Goal: Information Seeking & Learning: Learn about a topic

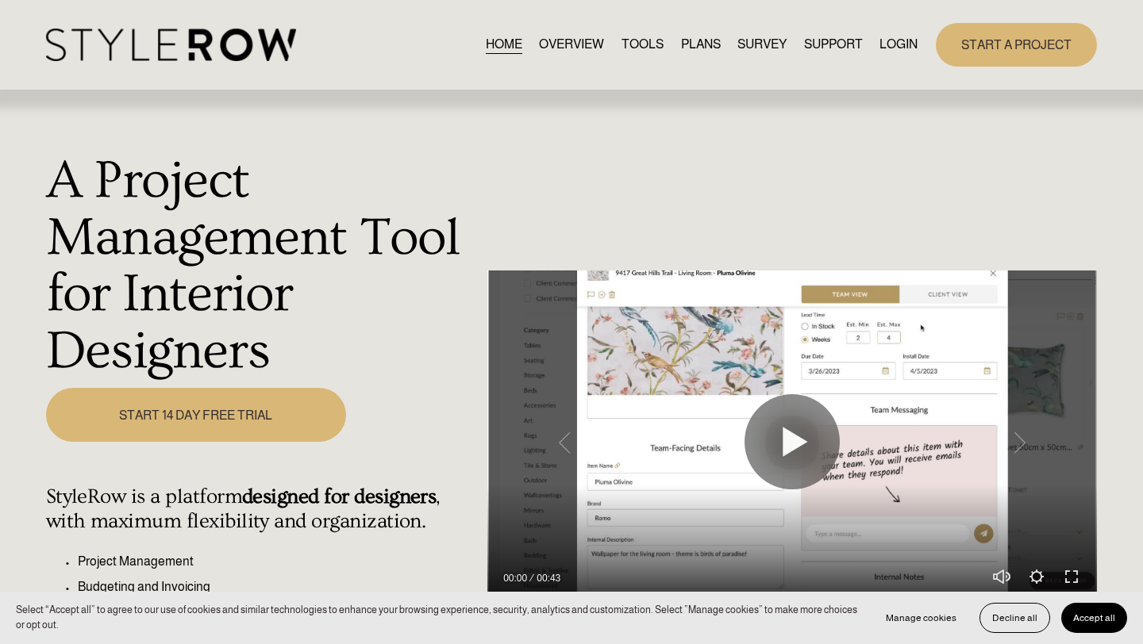
click at [898, 44] on link "LOGIN" at bounding box center [898, 44] width 38 height 21
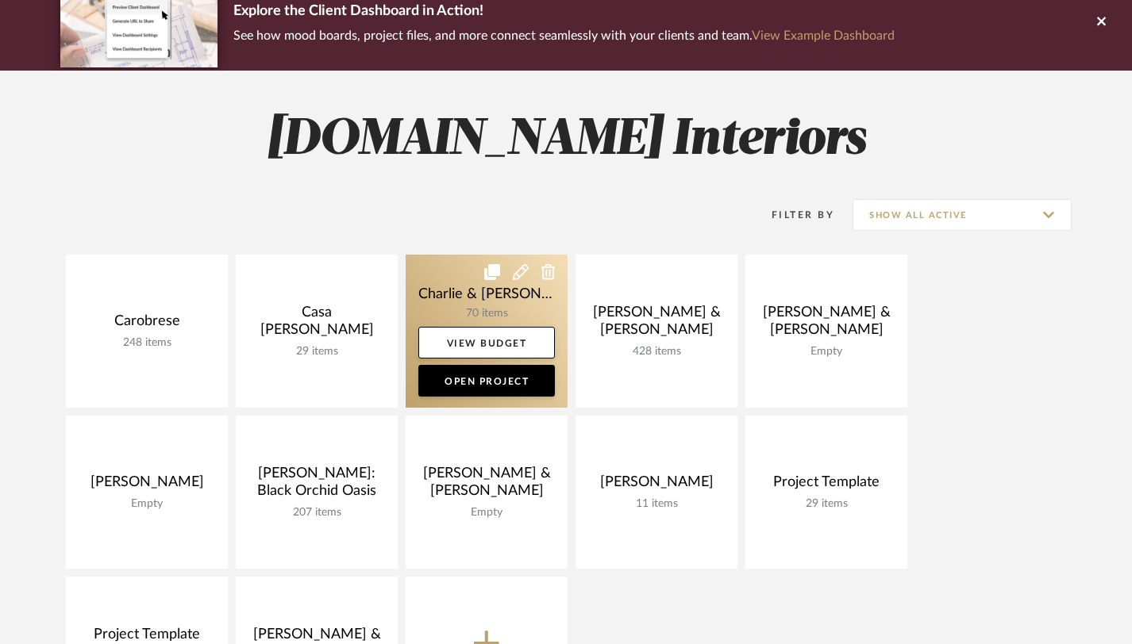
scroll to position [212, 0]
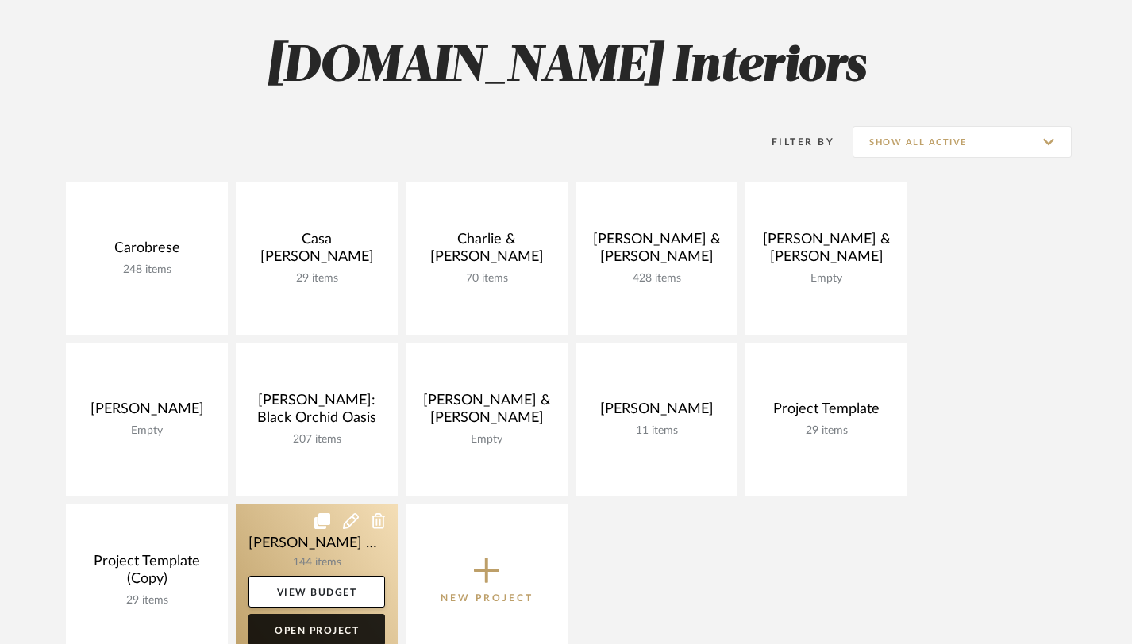
click at [341, 632] on link "Open Project" at bounding box center [316, 630] width 136 height 32
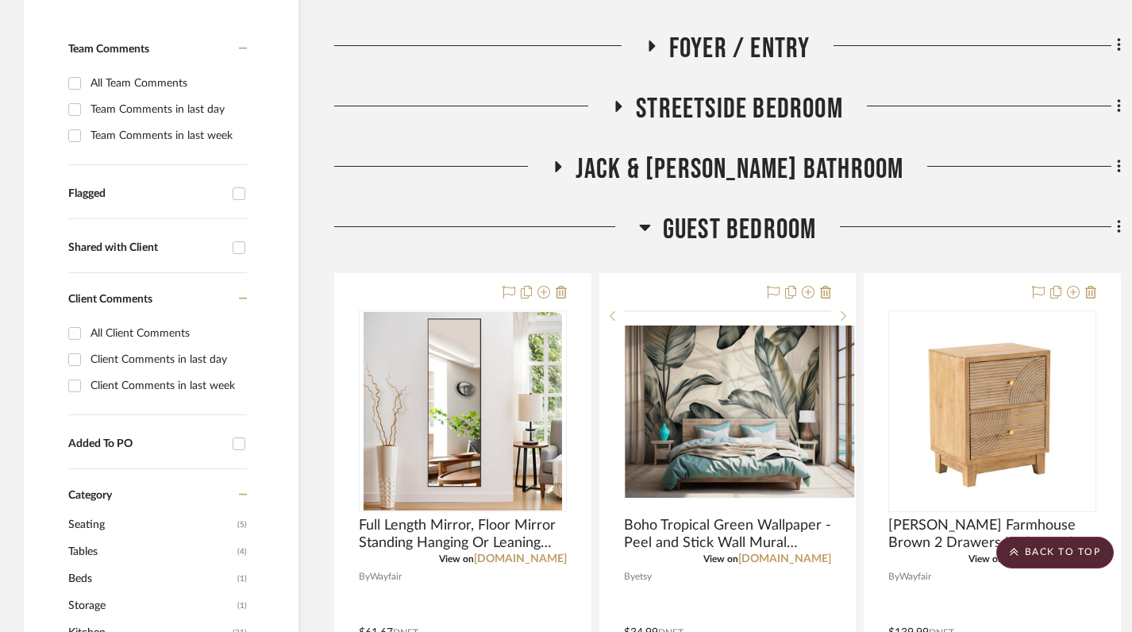
scroll to position [470, 0]
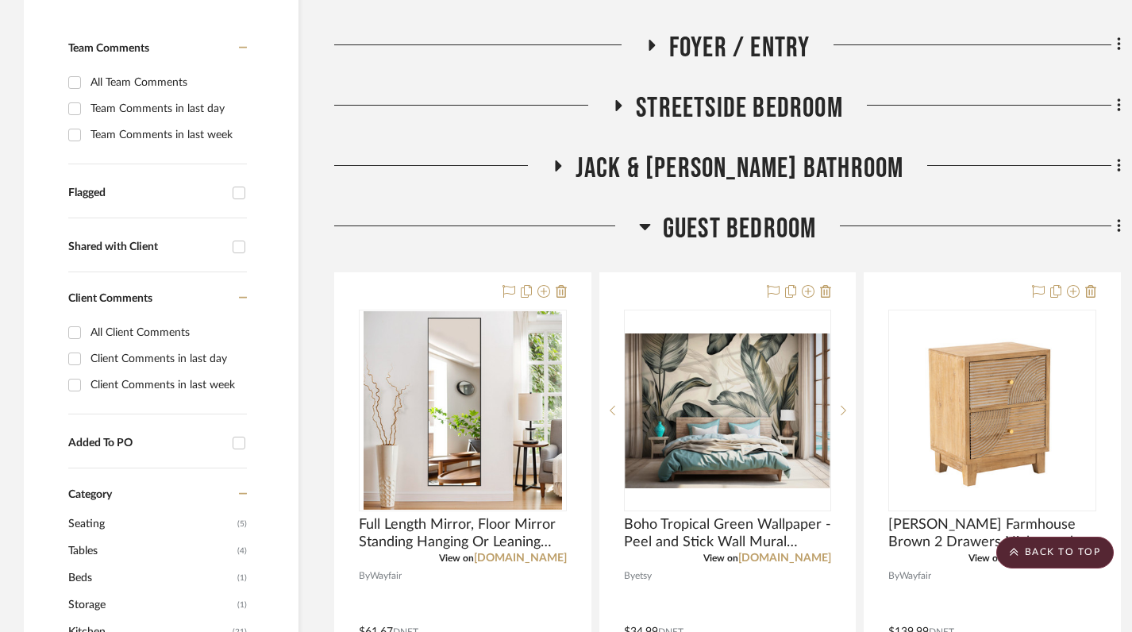
click at [648, 228] on icon at bounding box center [645, 226] width 12 height 19
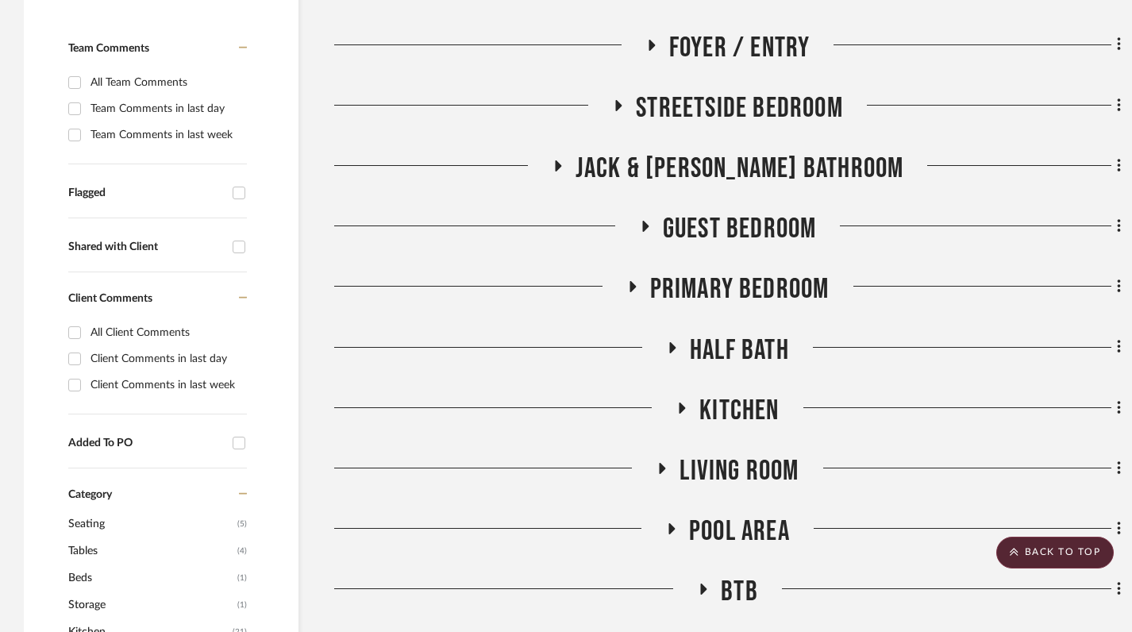
click at [567, 167] on icon at bounding box center [557, 166] width 19 height 12
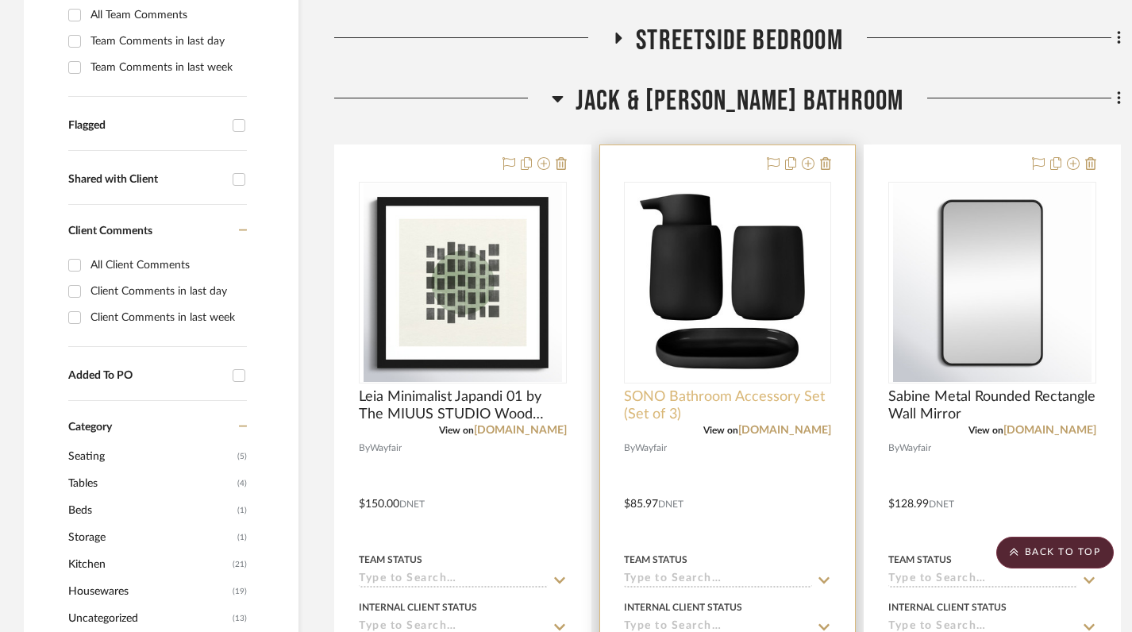
scroll to position [549, 0]
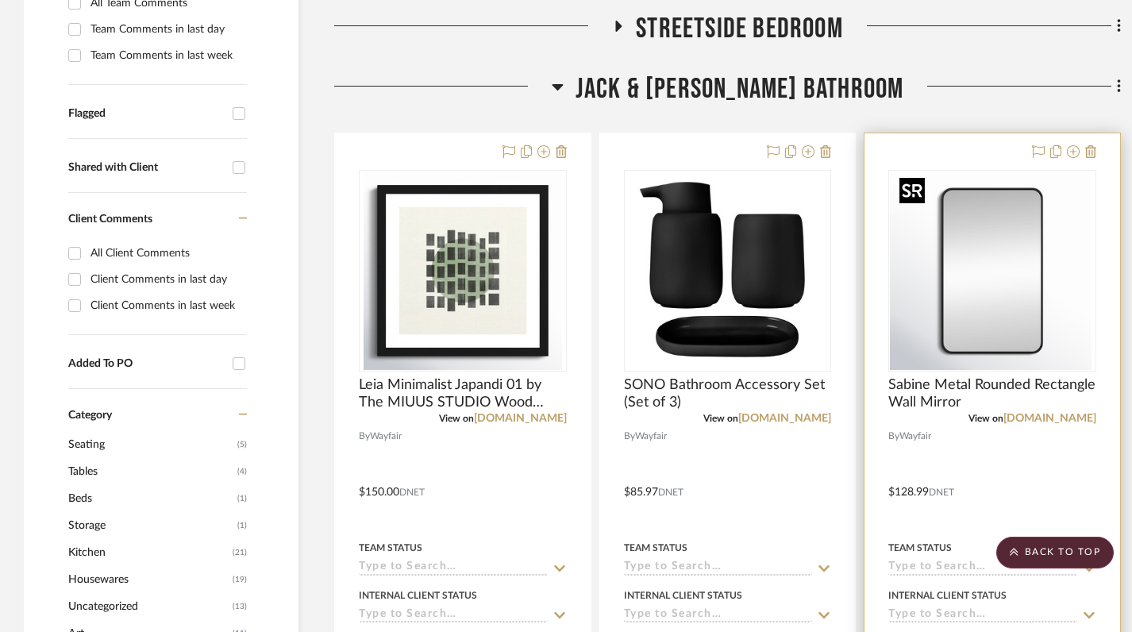
click at [994, 290] on div at bounding box center [992, 271] width 208 height 202
click at [955, 293] on img "0" at bounding box center [992, 270] width 198 height 198
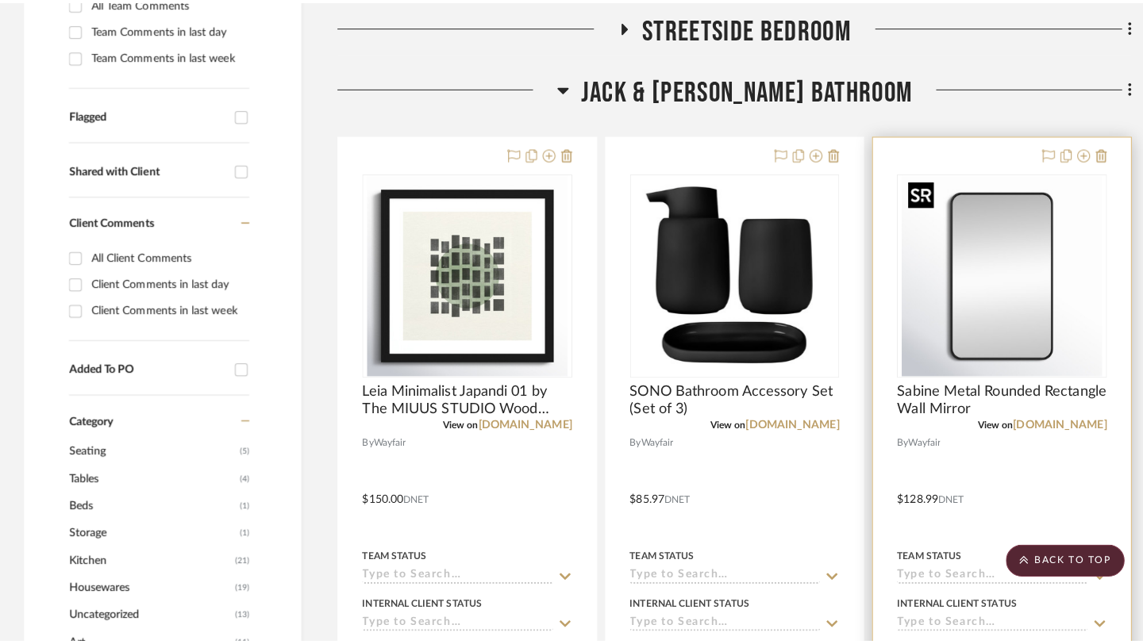
scroll to position [0, 0]
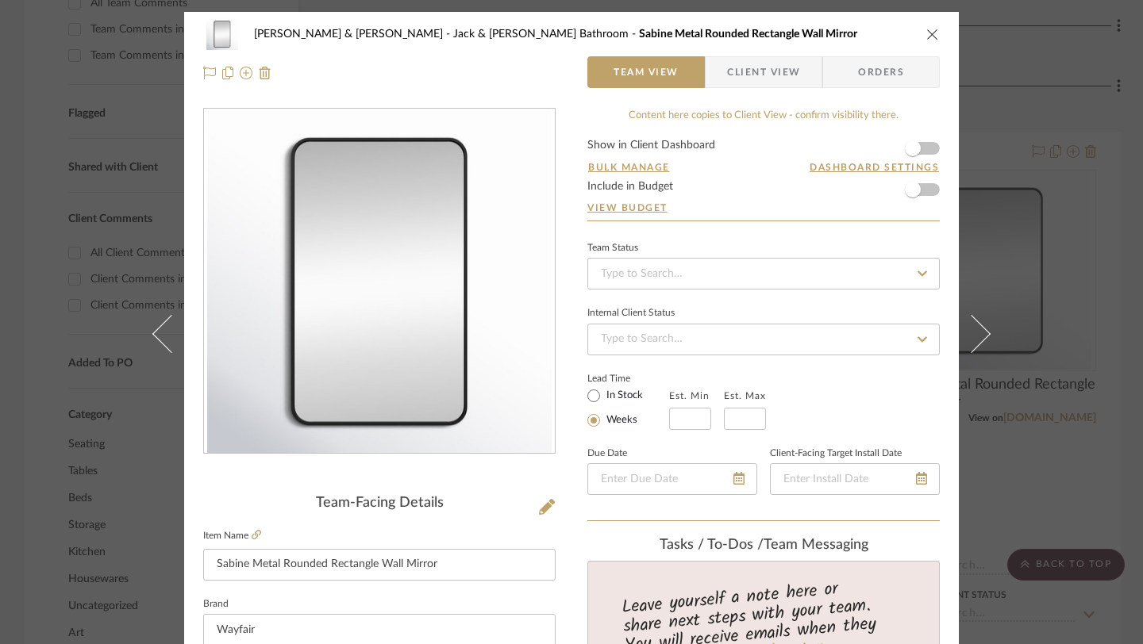
click at [927, 35] on icon "close" at bounding box center [932, 34] width 13 height 13
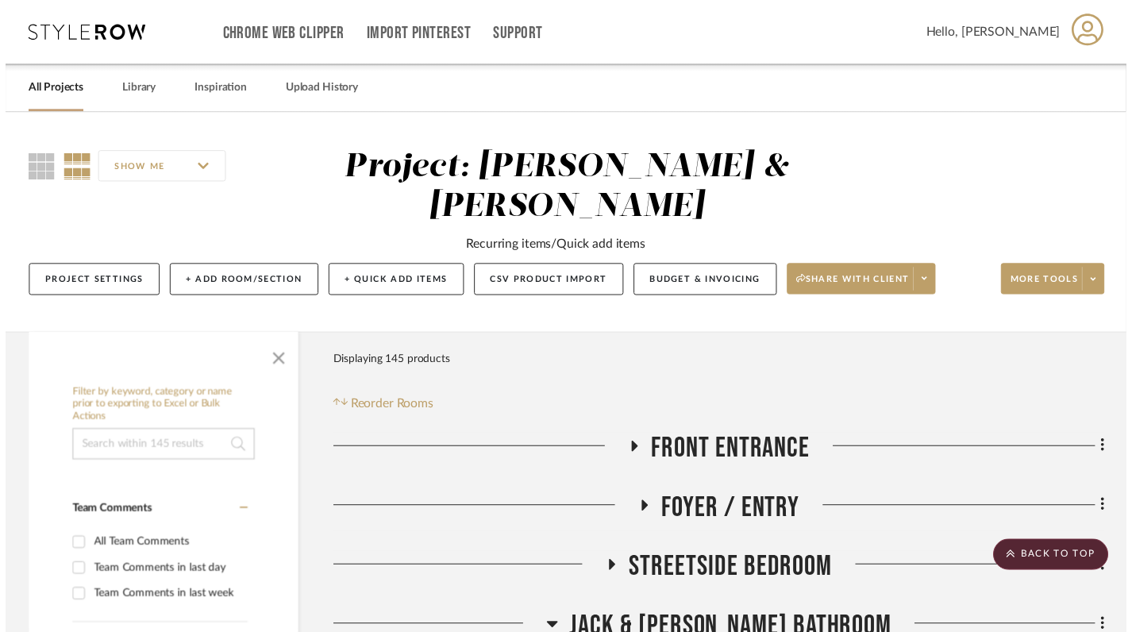
scroll to position [549, 0]
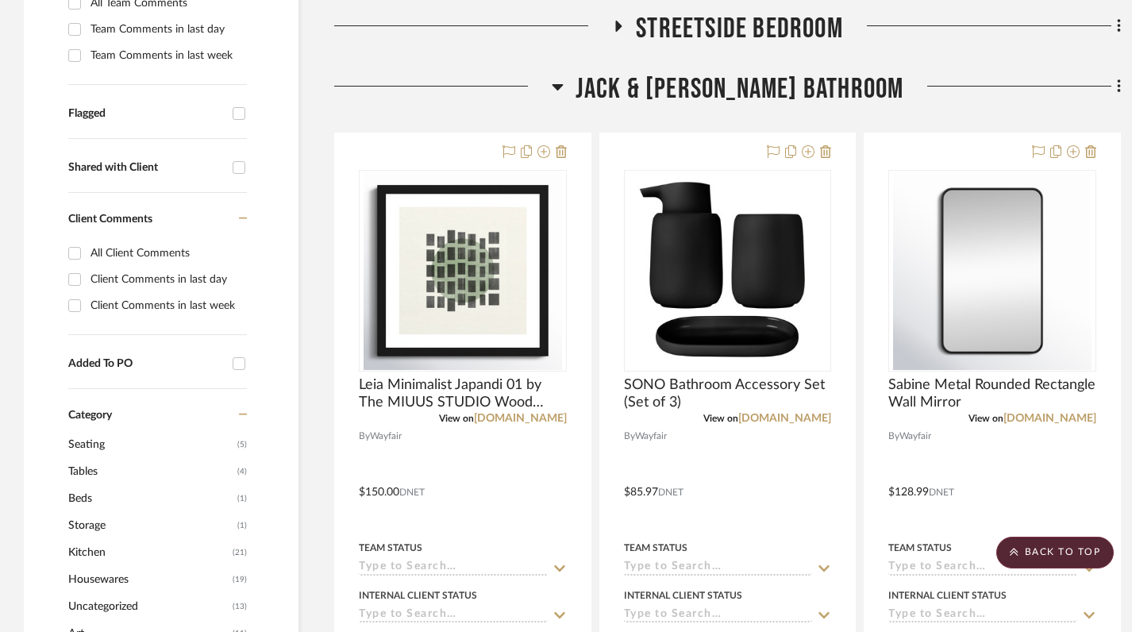
click at [563, 88] on icon at bounding box center [558, 86] width 12 height 19
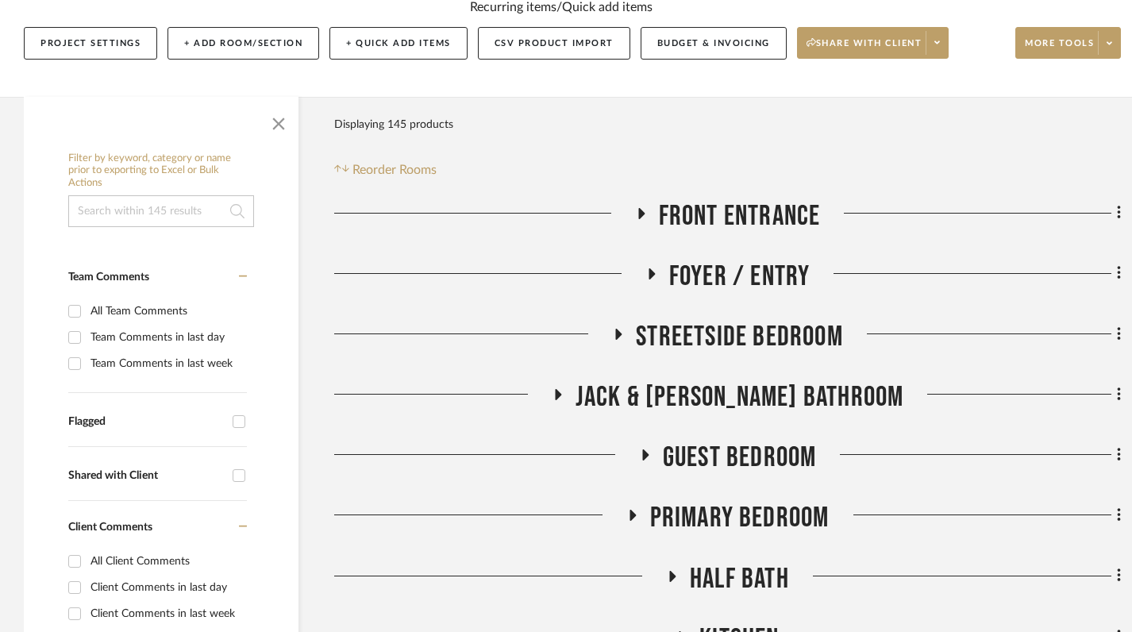
scroll to position [245, 0]
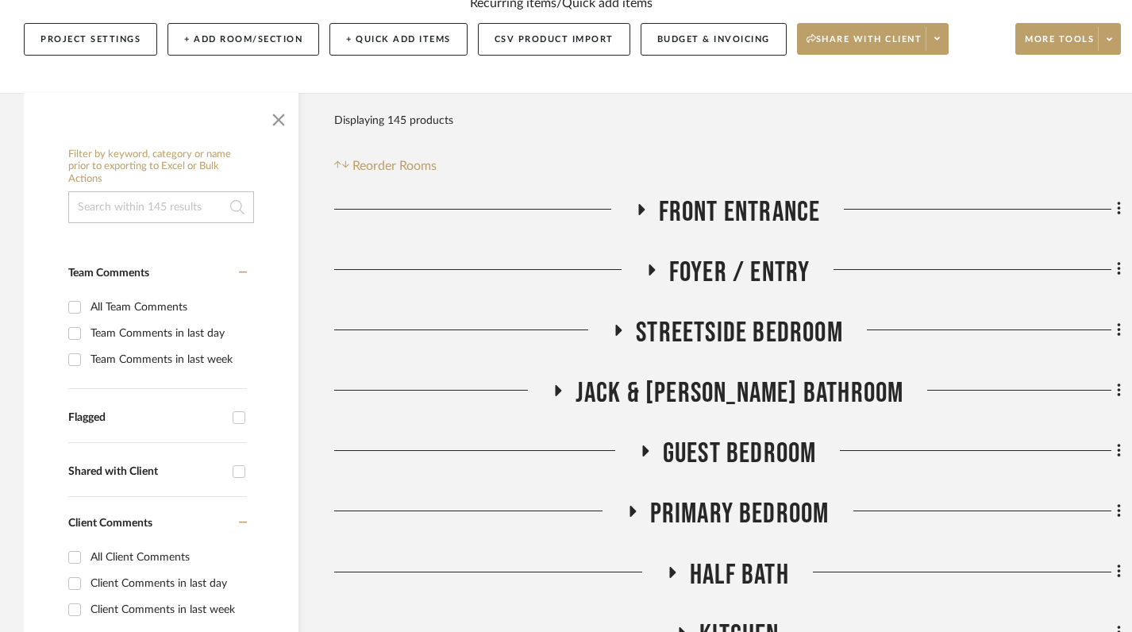
click at [619, 333] on icon at bounding box center [618, 330] width 19 height 12
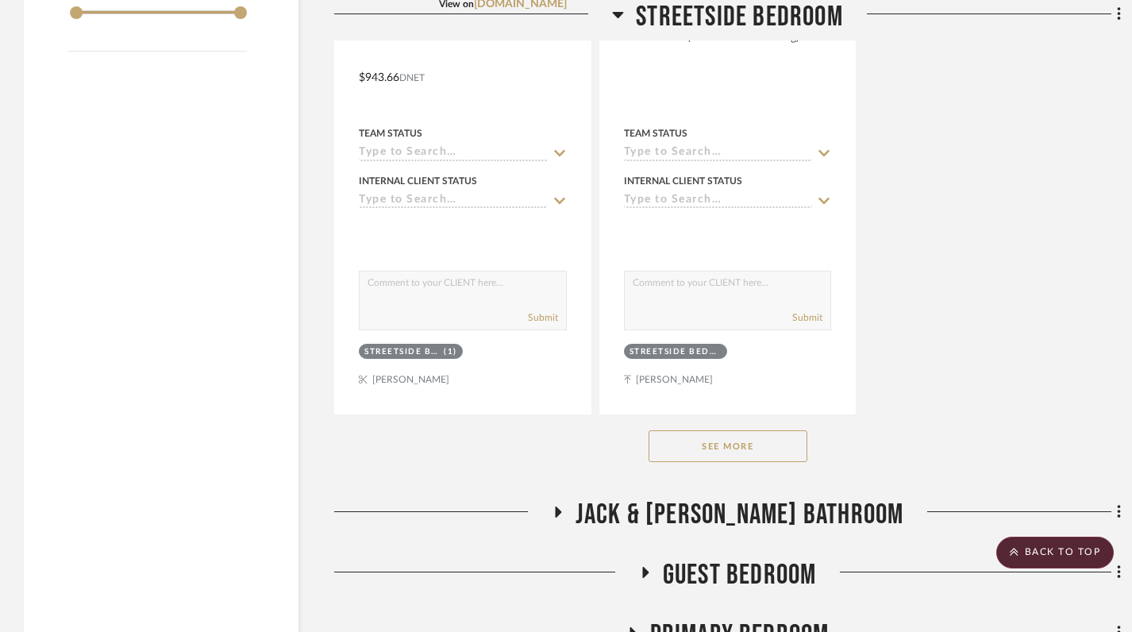
scroll to position [2313, 0]
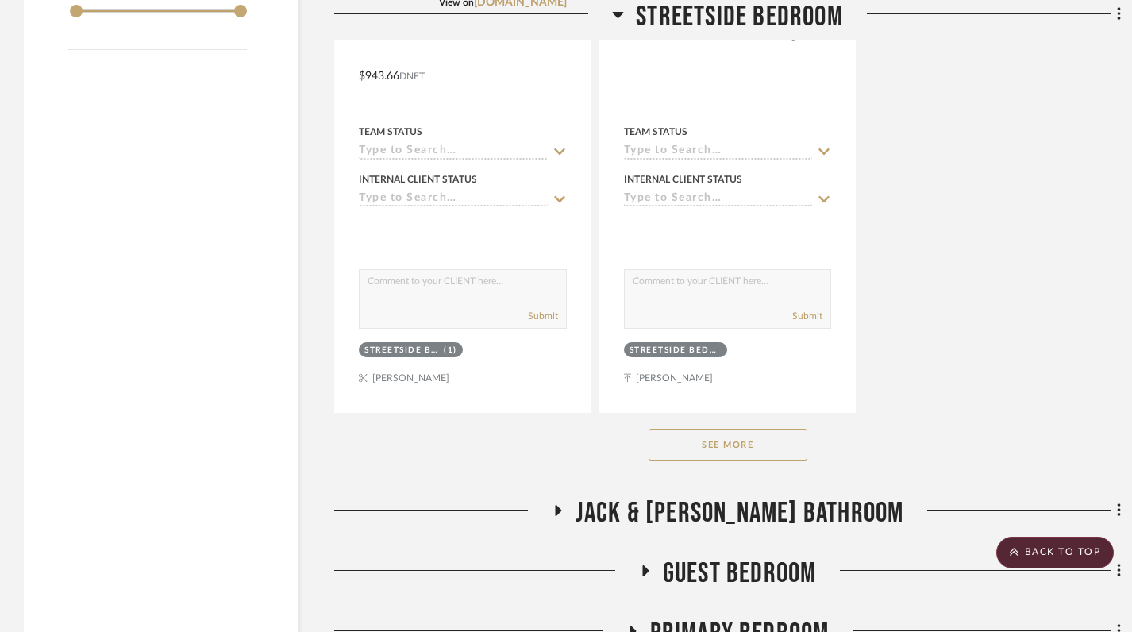
click at [716, 452] on button "See More" at bounding box center [727, 445] width 159 height 32
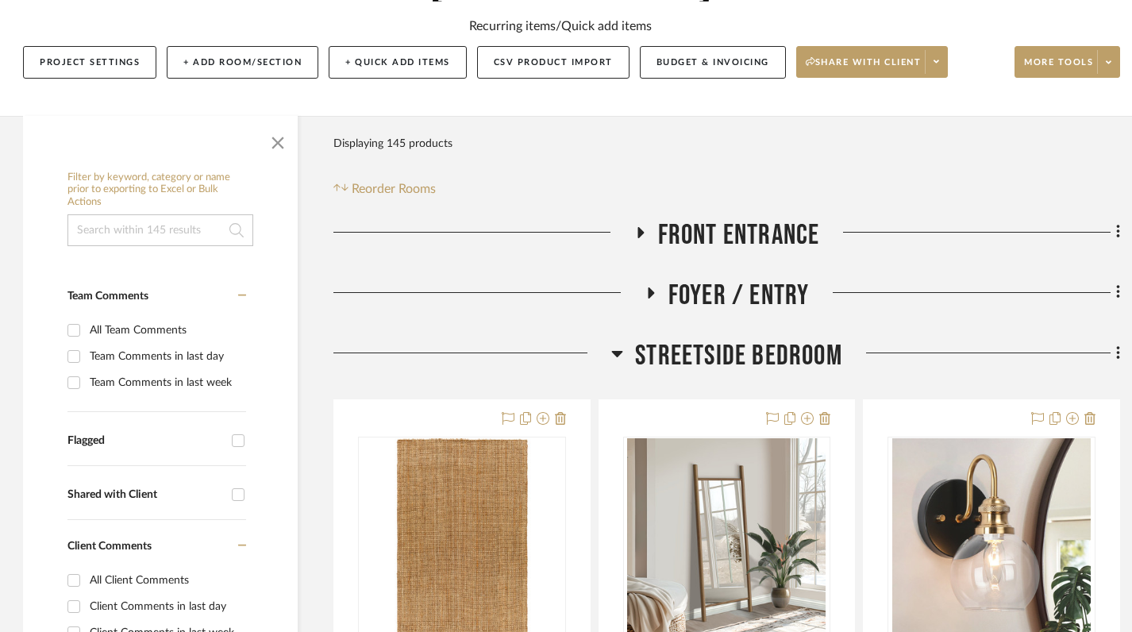
scroll to position [297, 1]
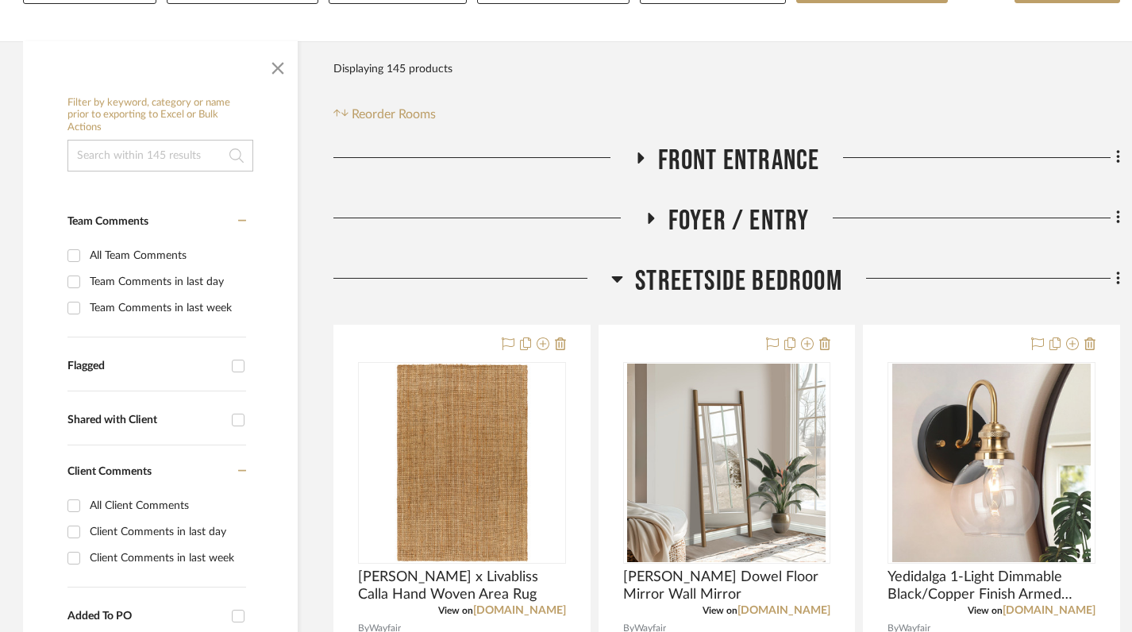
click at [621, 281] on icon at bounding box center [617, 278] width 12 height 19
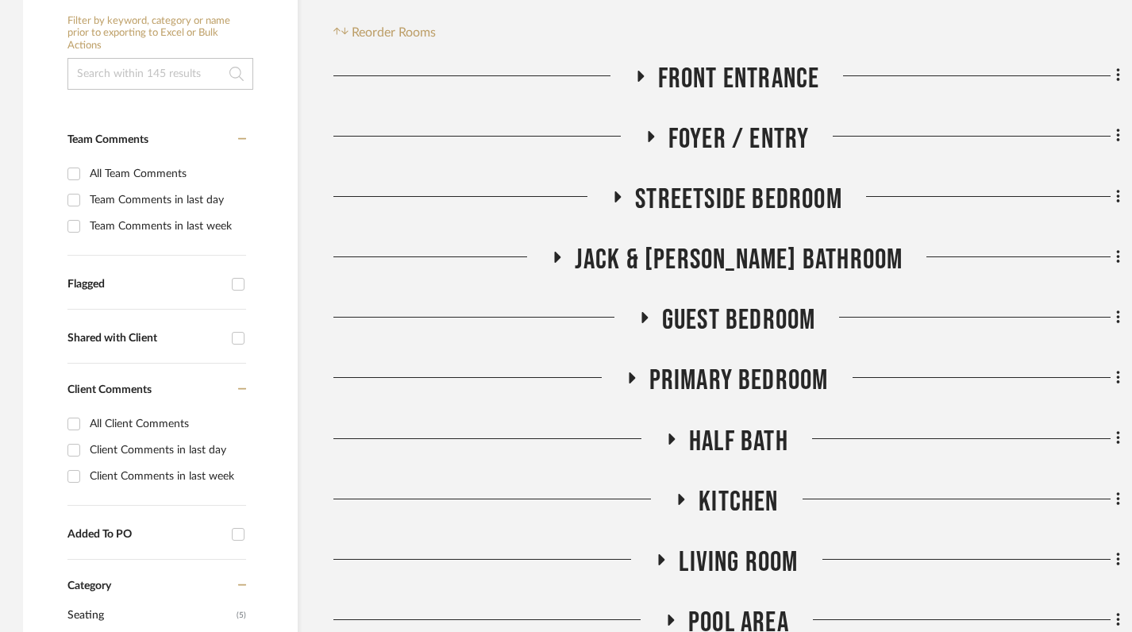
scroll to position [379, 1]
click at [609, 205] on div at bounding box center [472, 202] width 278 height 40
click at [624, 192] on icon at bounding box center [617, 196] width 19 height 12
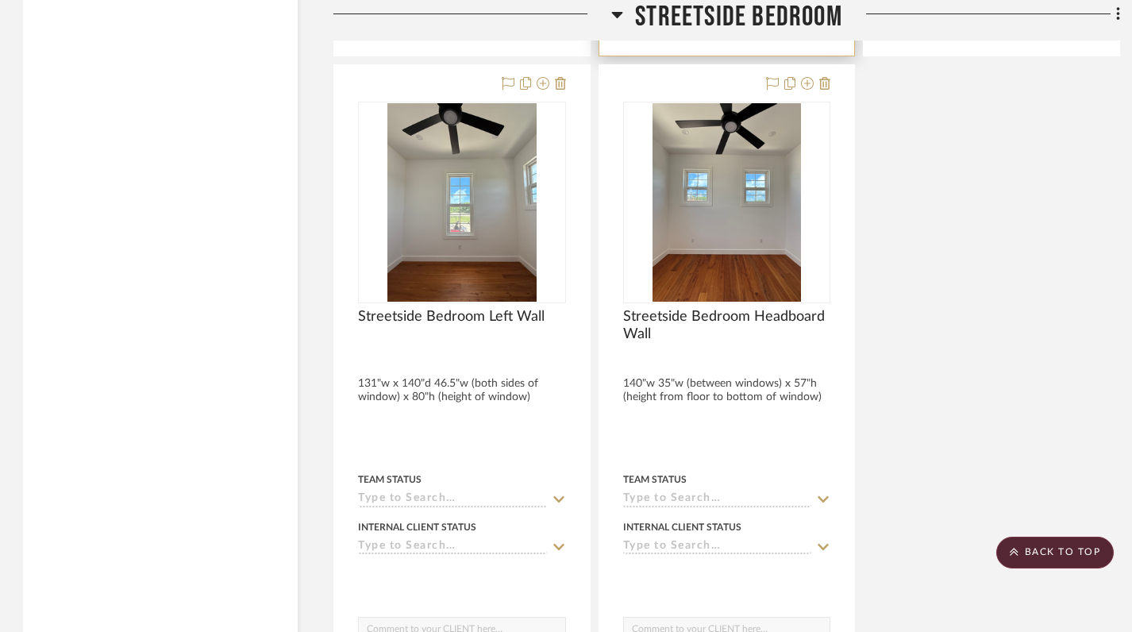
scroll to position [2670, 1]
click at [618, 12] on icon at bounding box center [617, 15] width 11 height 6
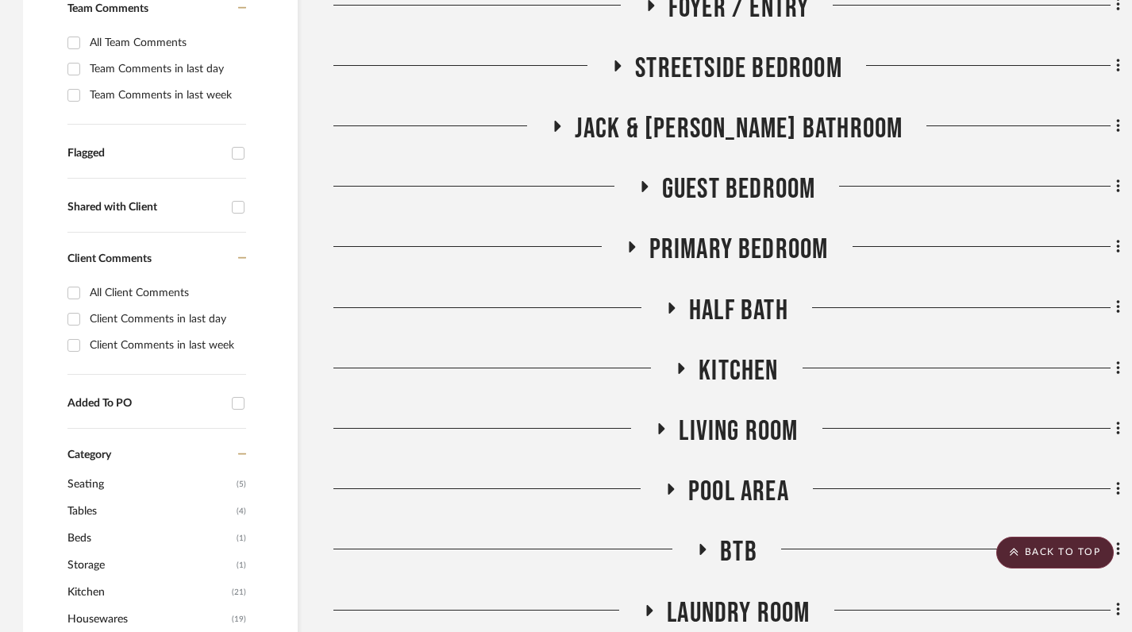
scroll to position [511, 1]
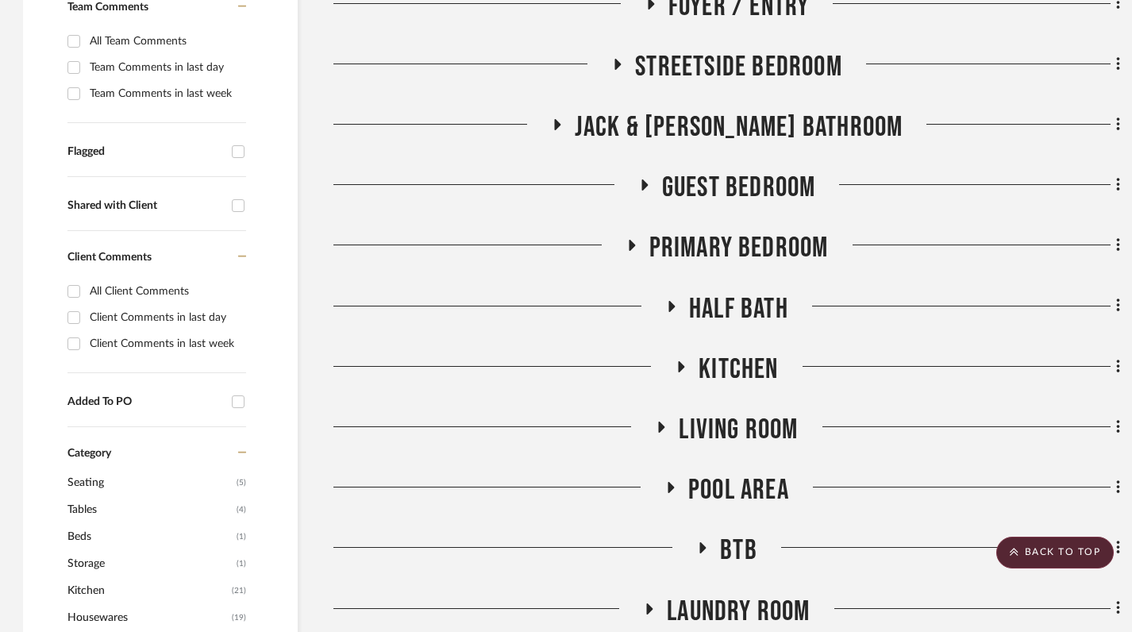
click at [638, 189] on icon at bounding box center [643, 185] width 19 height 12
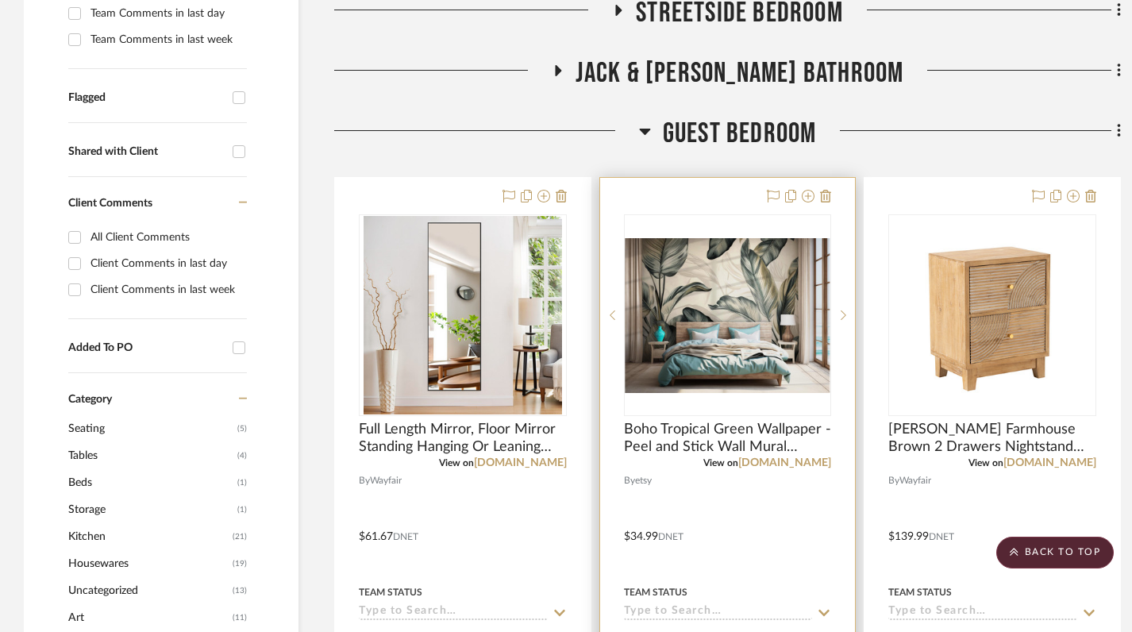
scroll to position [411, 0]
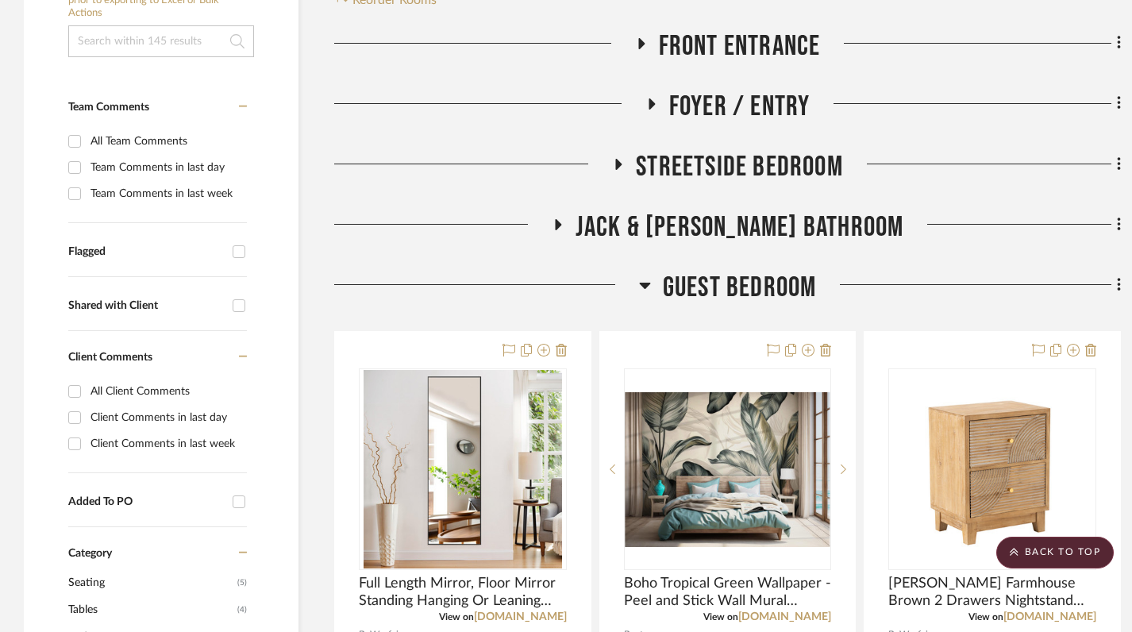
click at [644, 286] on icon at bounding box center [644, 286] width 11 height 6
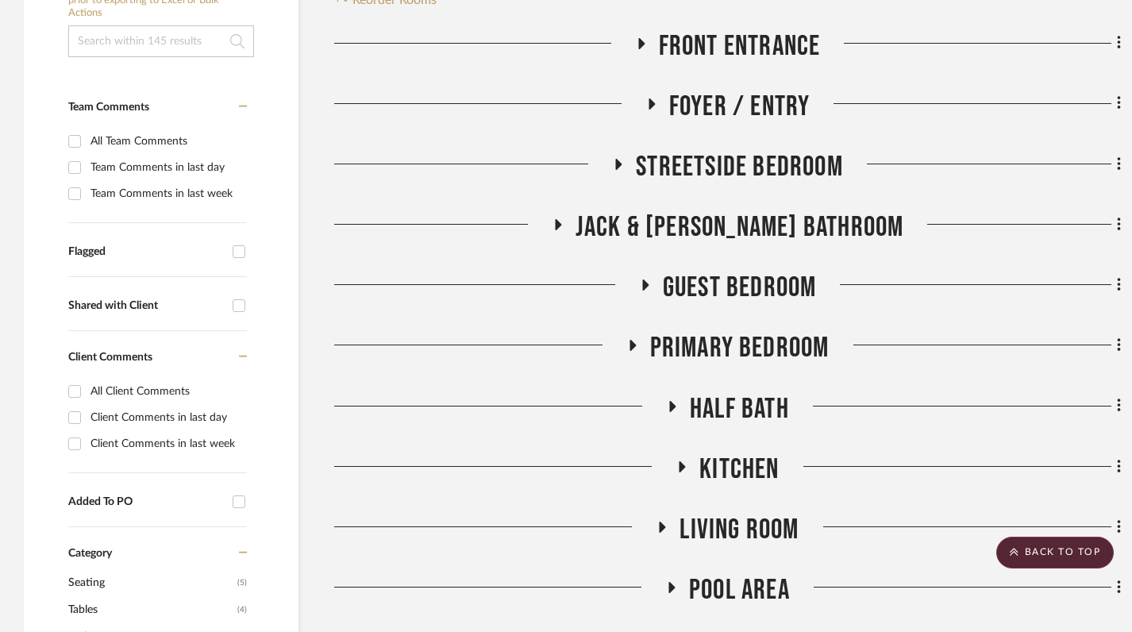
click at [651, 101] on icon at bounding box center [651, 103] width 6 height 11
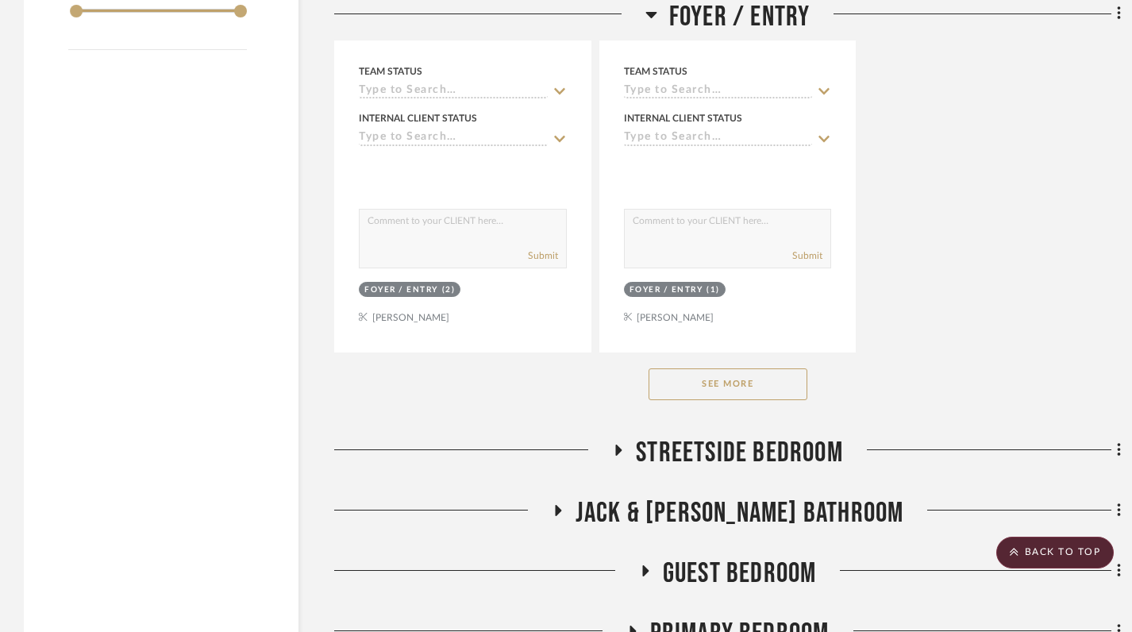
scroll to position [2316, 0]
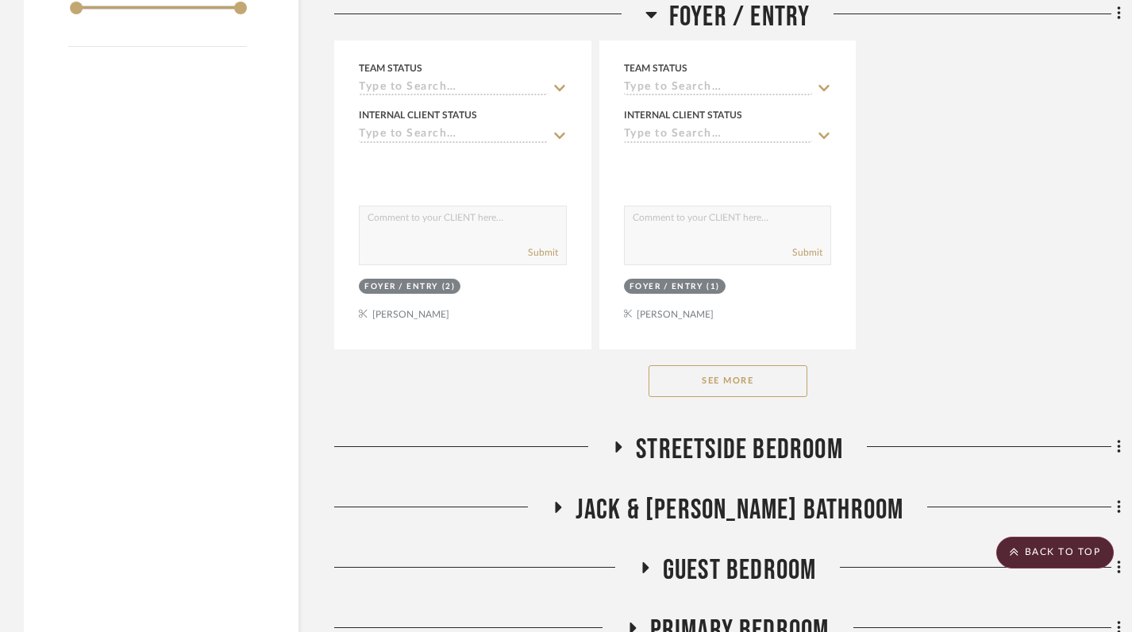
click at [776, 371] on button "See More" at bounding box center [727, 381] width 159 height 32
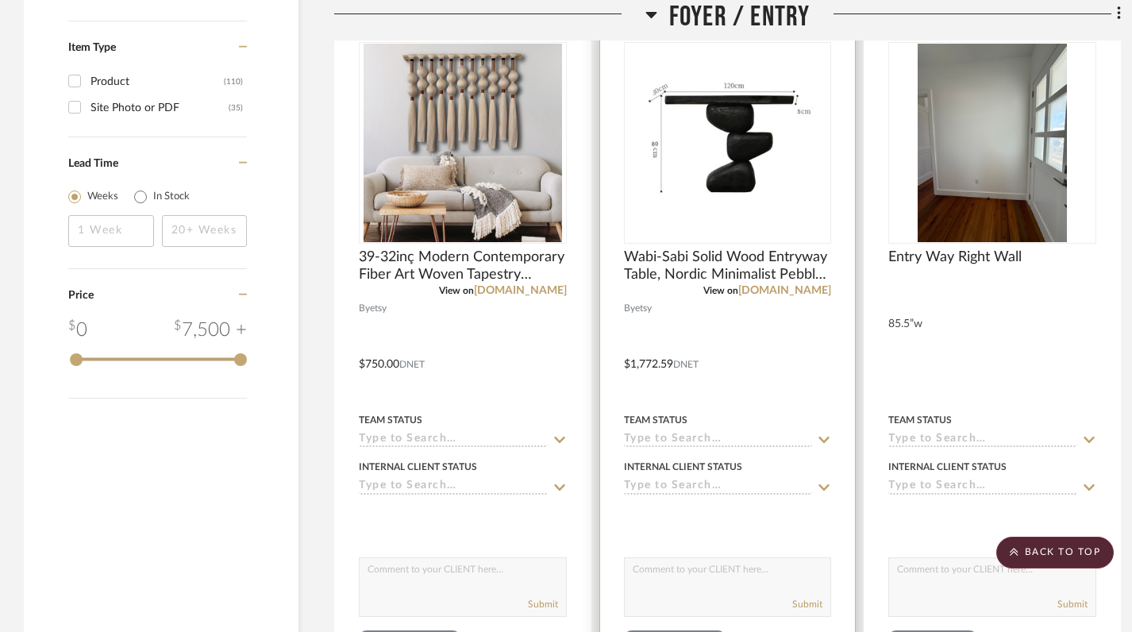
scroll to position [1947, 0]
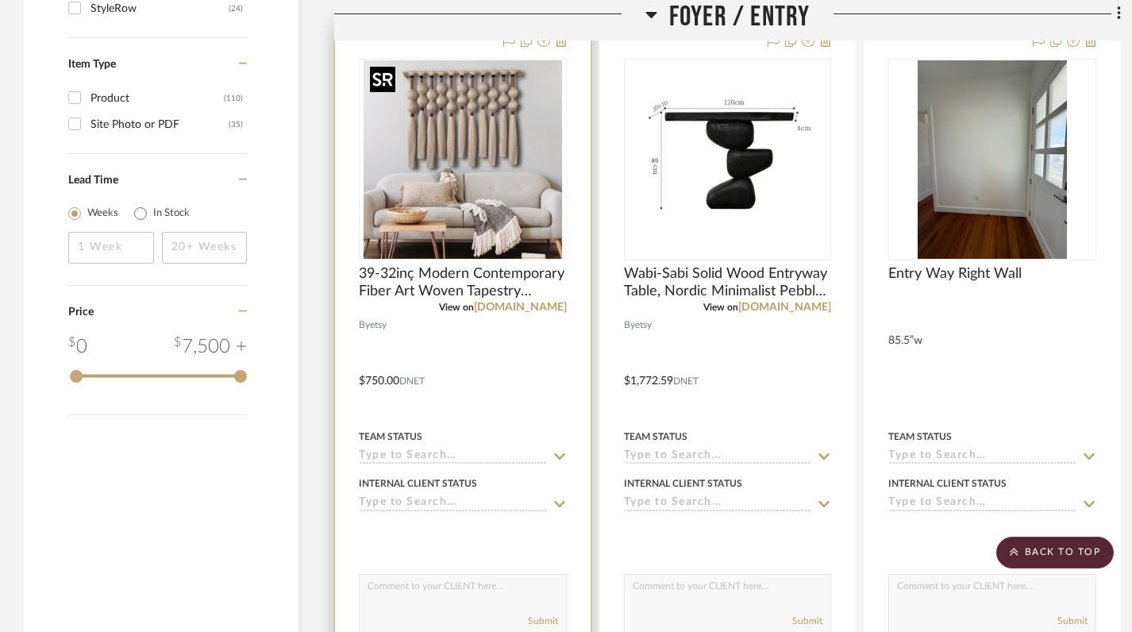
click at [499, 167] on img "0" at bounding box center [462, 159] width 198 height 198
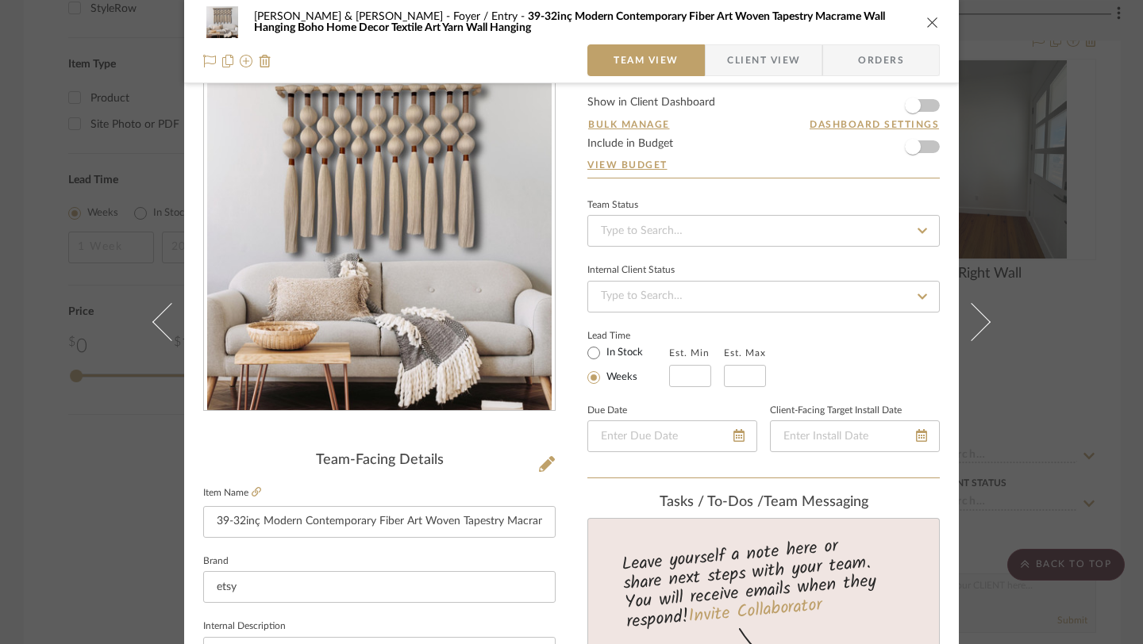
scroll to position [0, 0]
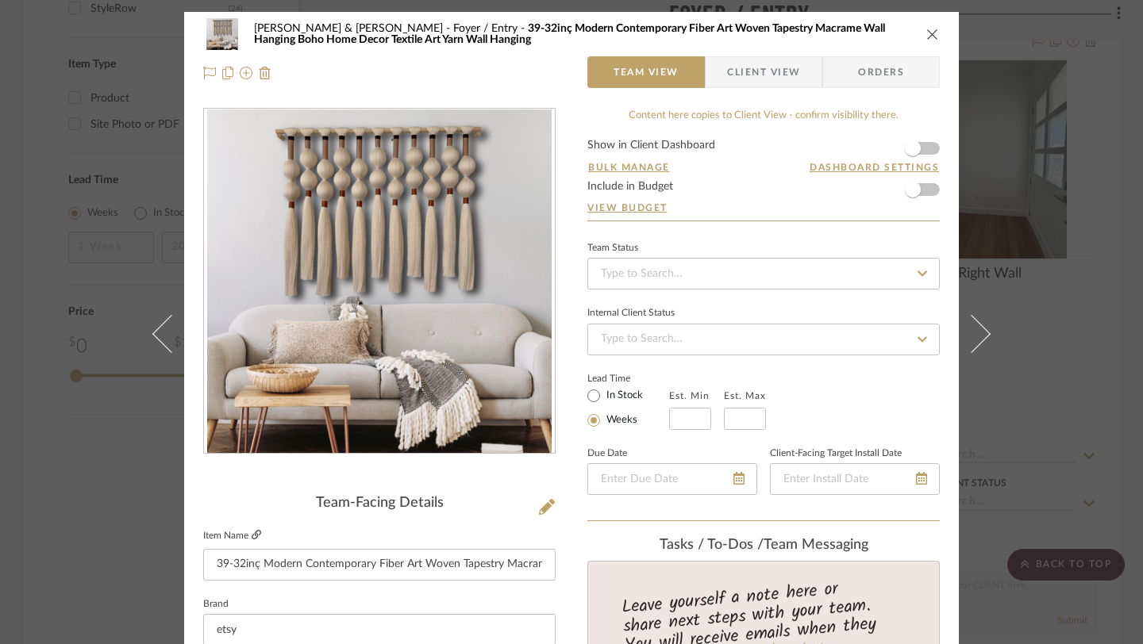
click at [252, 536] on icon at bounding box center [257, 535] width 10 height 10
click at [926, 35] on icon "close" at bounding box center [932, 34] width 13 height 13
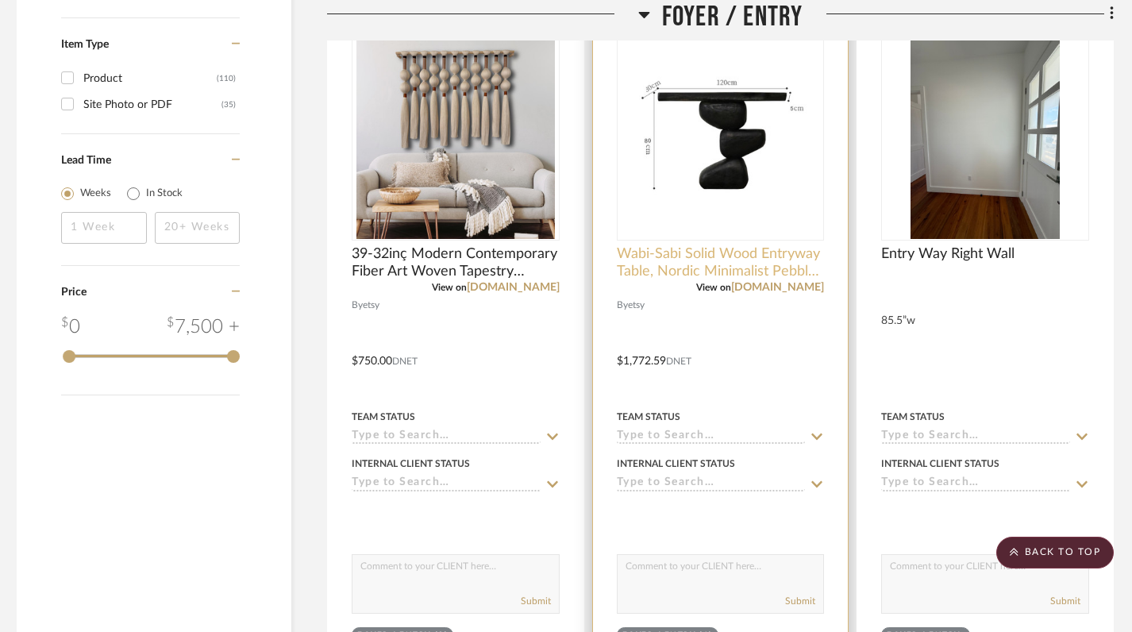
scroll to position [1969, 7]
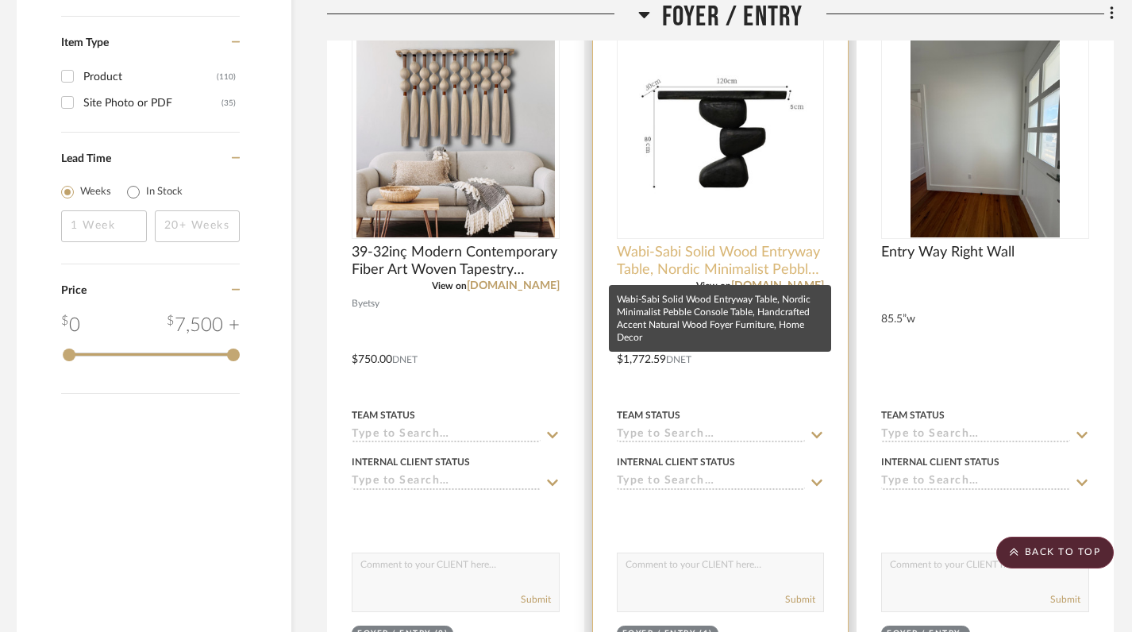
click at [763, 262] on span "Wabi-Sabi Solid Wood Entryway Table, Nordic Minimalist Pebble Console Table, Ha…" at bounding box center [721, 261] width 208 height 35
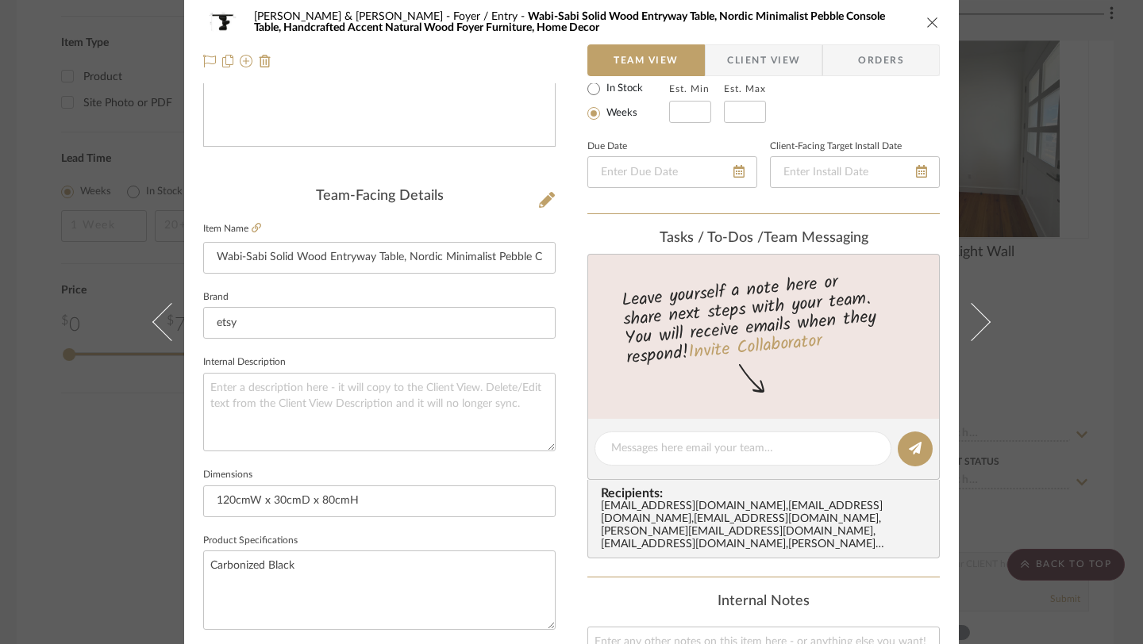
scroll to position [0, 0]
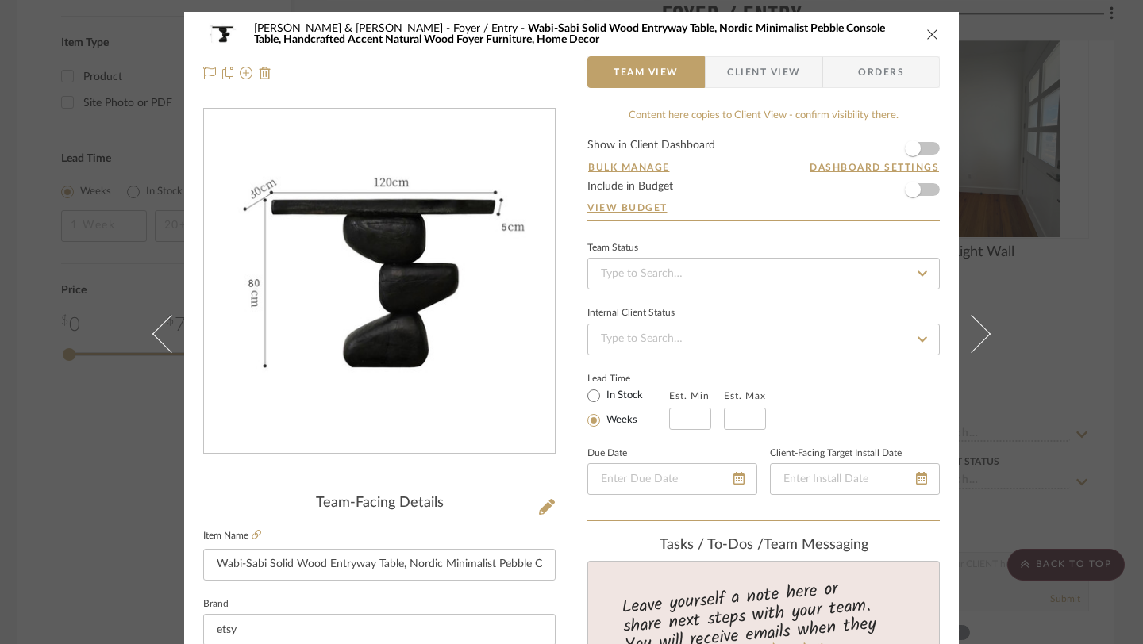
click at [925, 27] on button "close" at bounding box center [932, 34] width 14 height 14
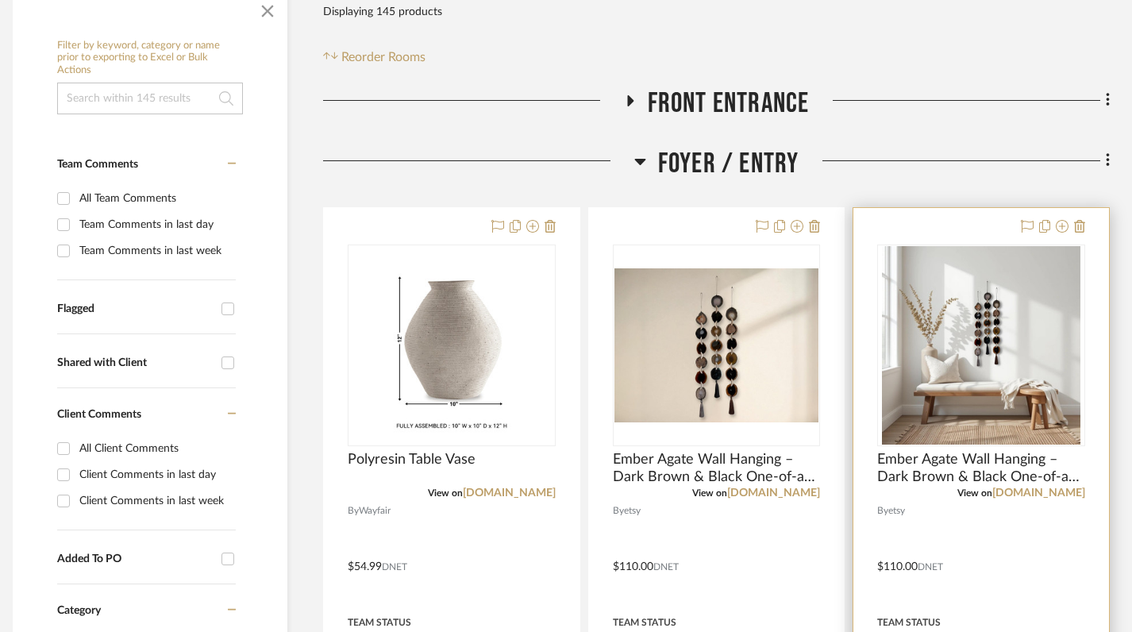
scroll to position [363, 11]
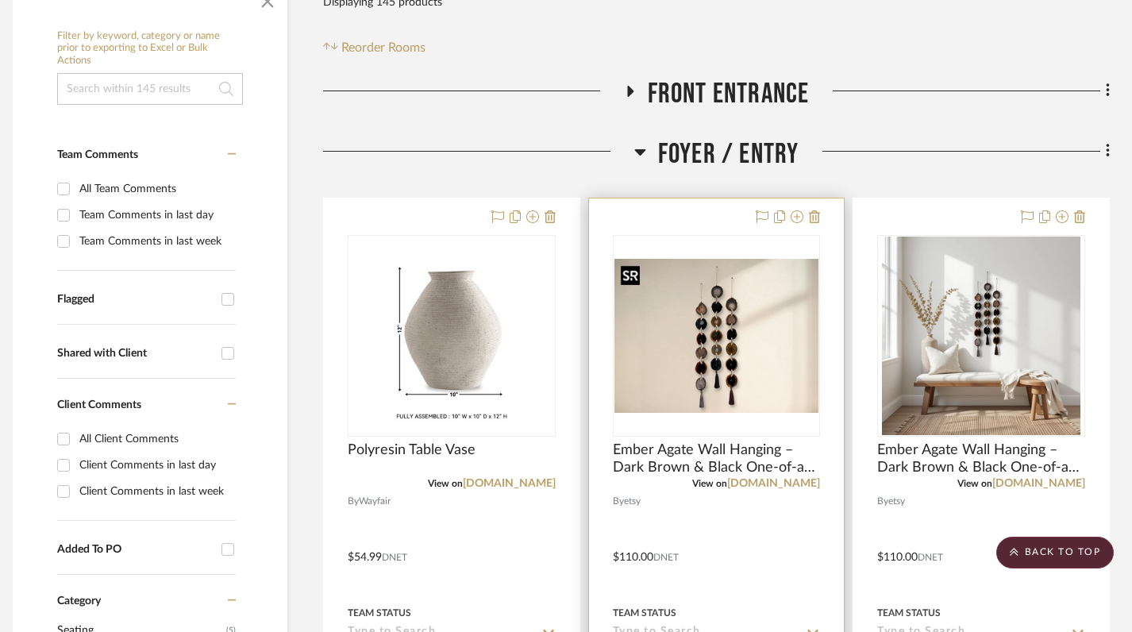
click at [713, 322] on img "0" at bounding box center [716, 336] width 205 height 154
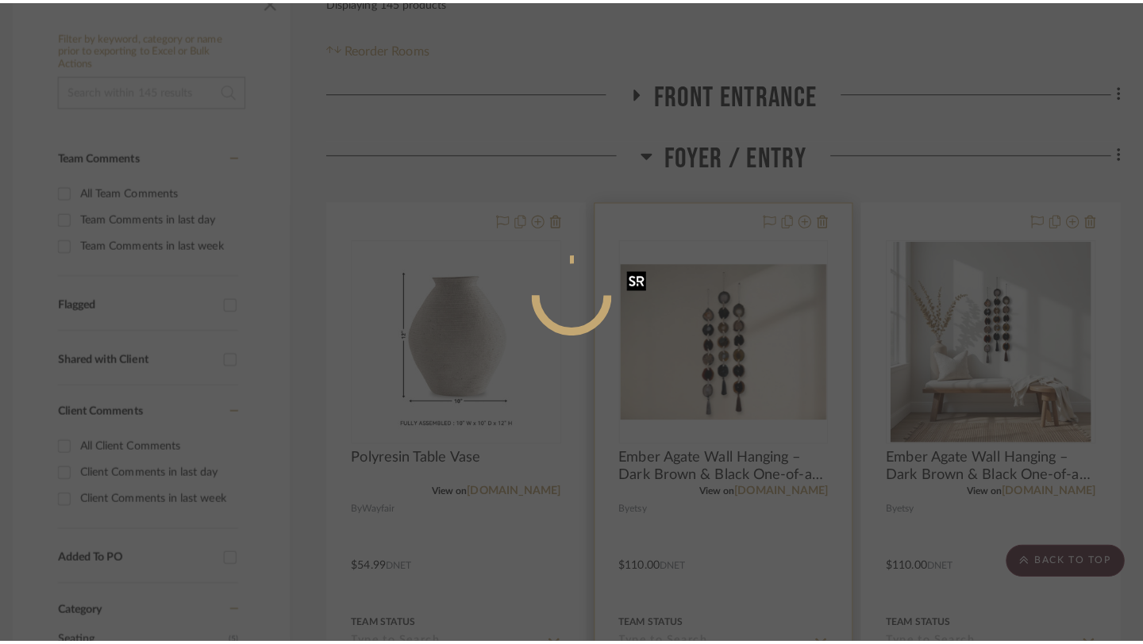
scroll to position [0, 0]
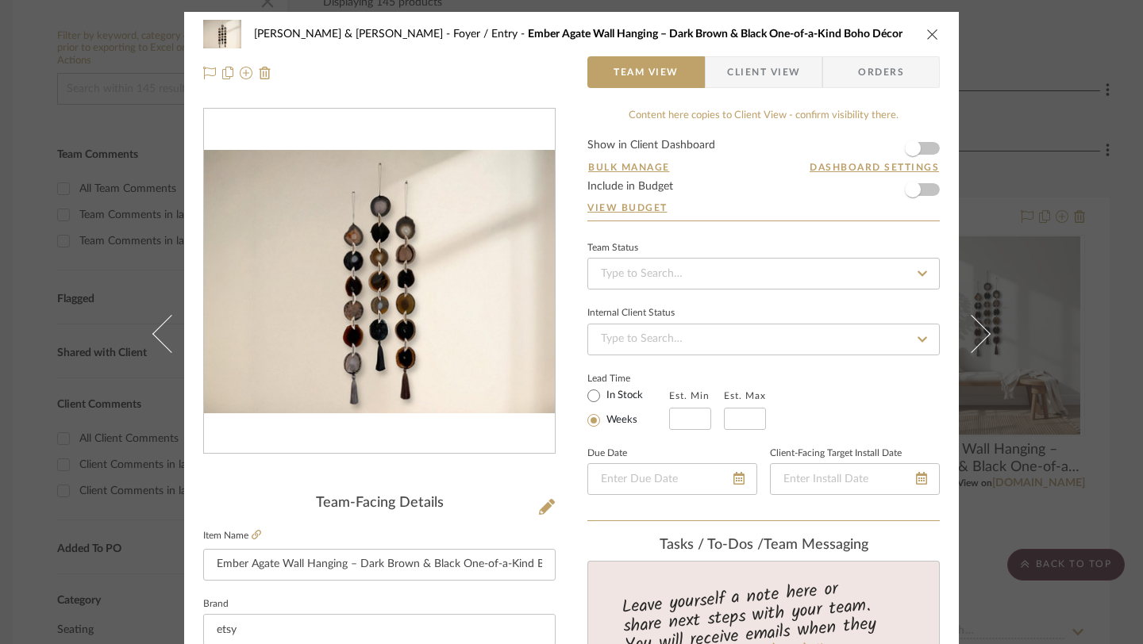
click at [926, 31] on icon "close" at bounding box center [932, 34] width 13 height 13
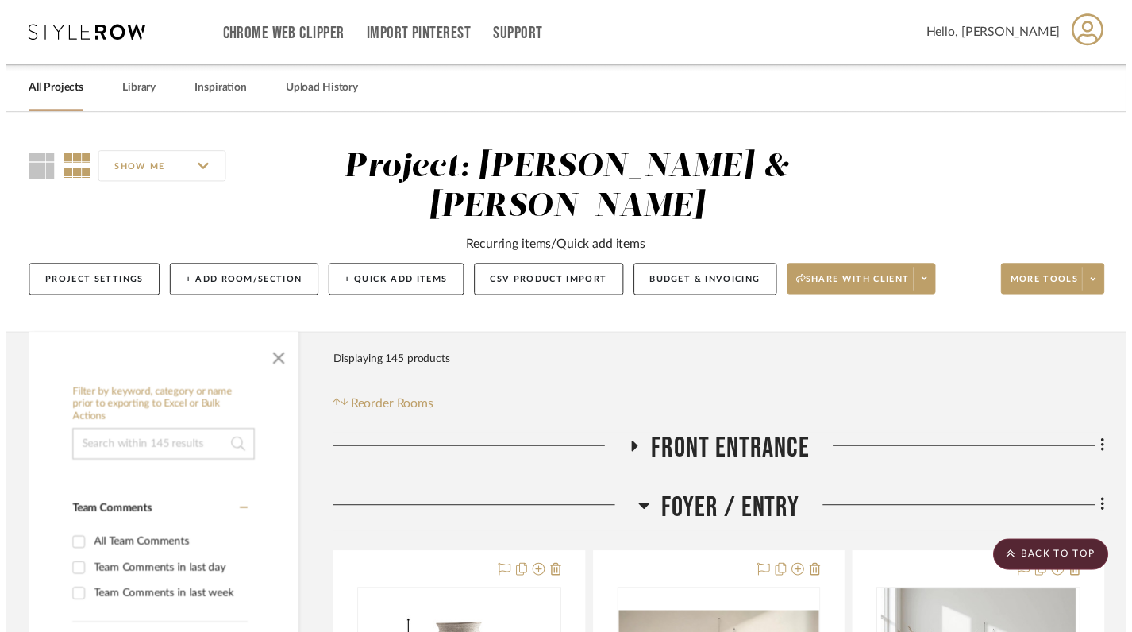
scroll to position [363, 11]
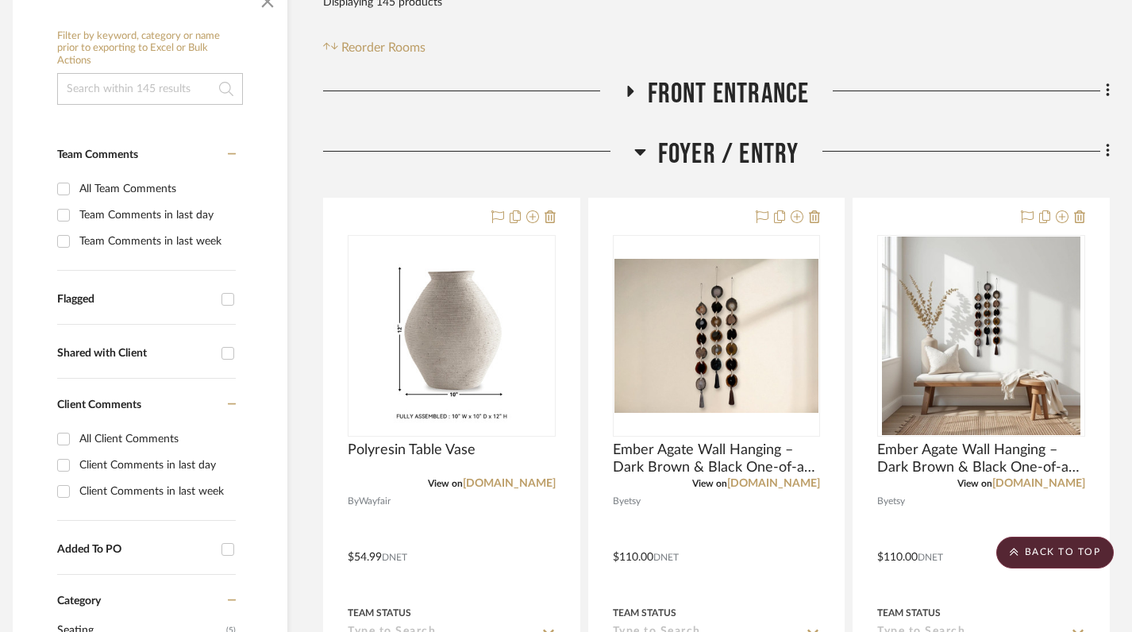
click at [640, 156] on icon at bounding box center [640, 151] width 12 height 19
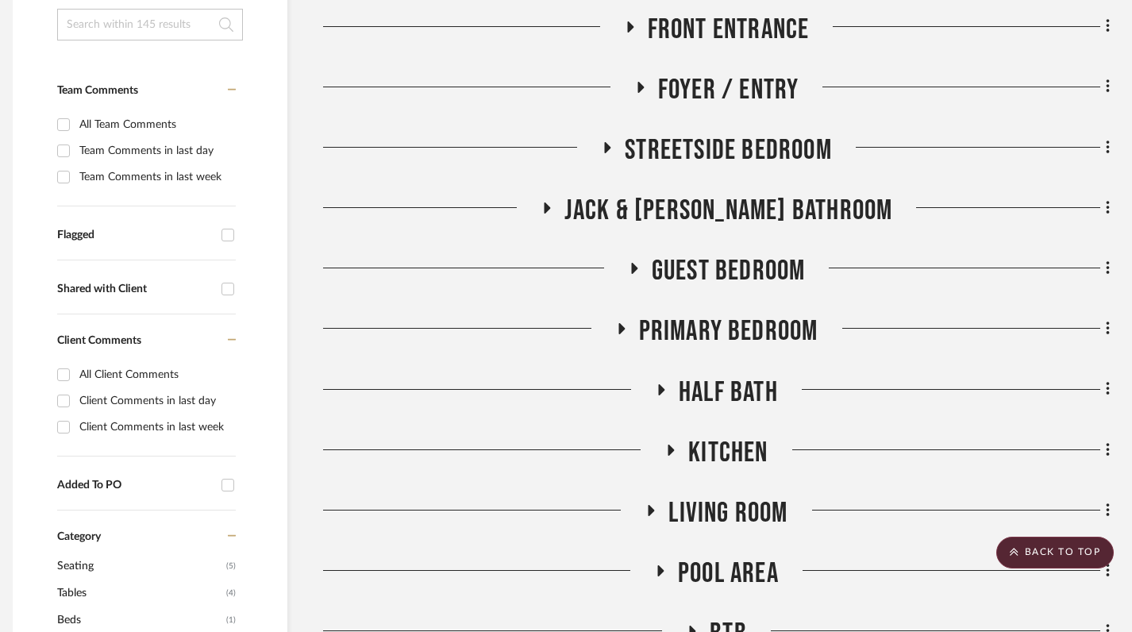
scroll to position [429, 11]
click at [654, 502] on h3 "Living Room" at bounding box center [715, 512] width 143 height 34
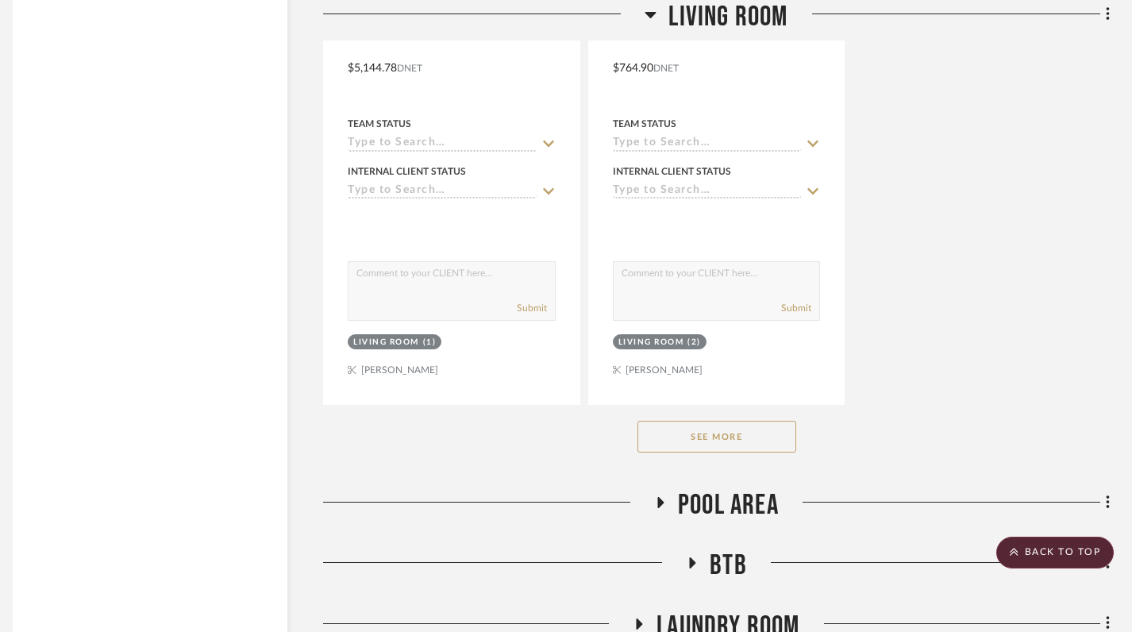
scroll to position [2698, 11]
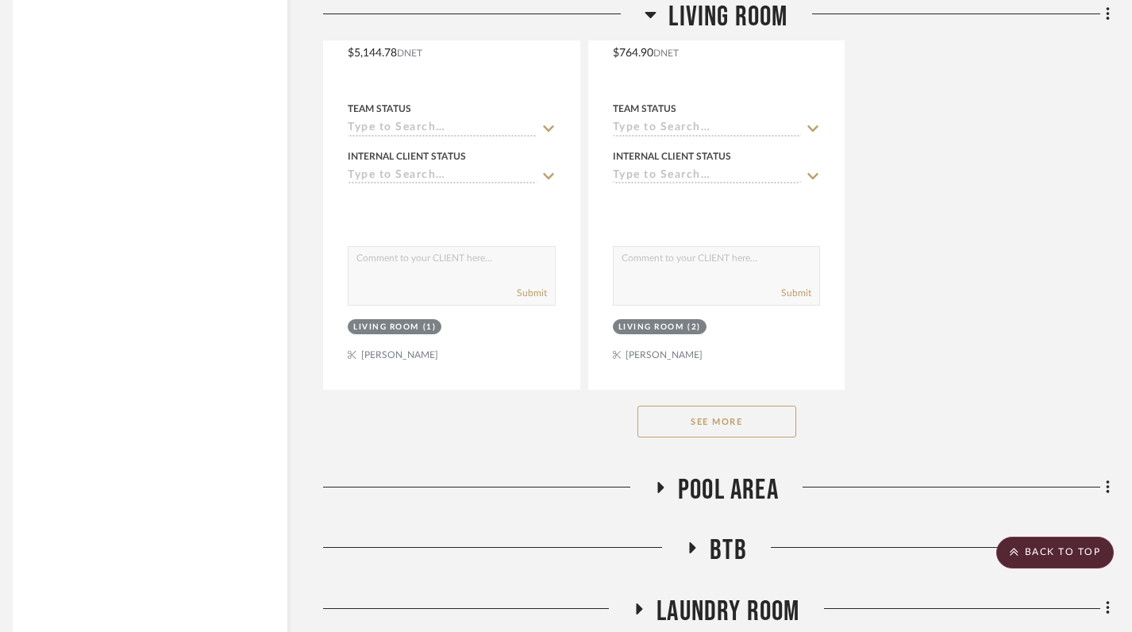
click at [692, 424] on button "See More" at bounding box center [716, 422] width 159 height 32
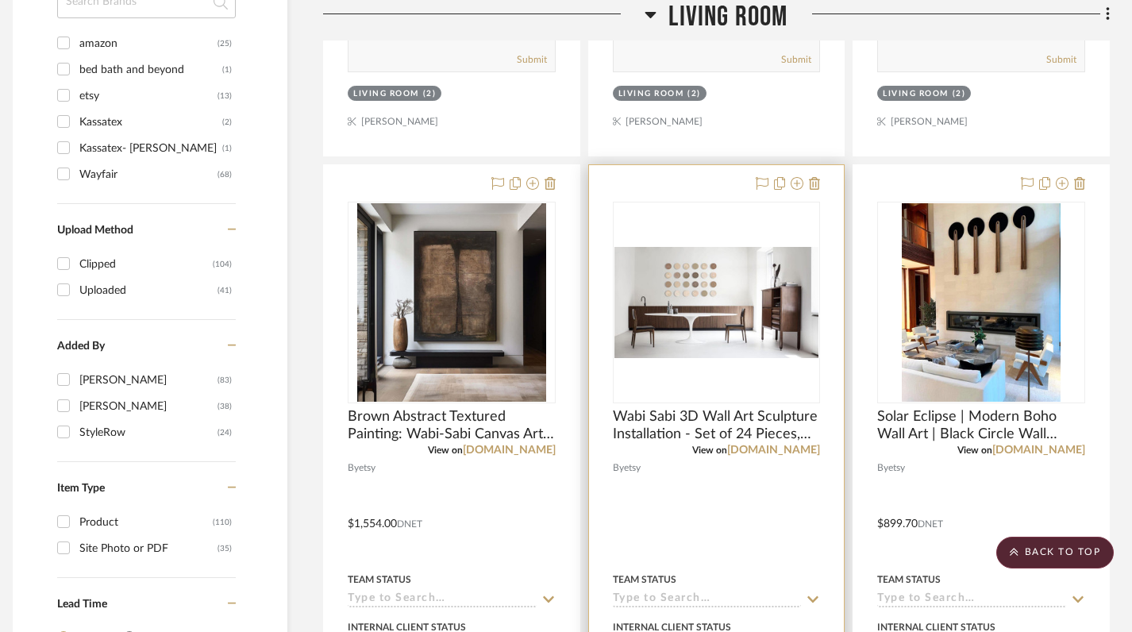
scroll to position [1544, 11]
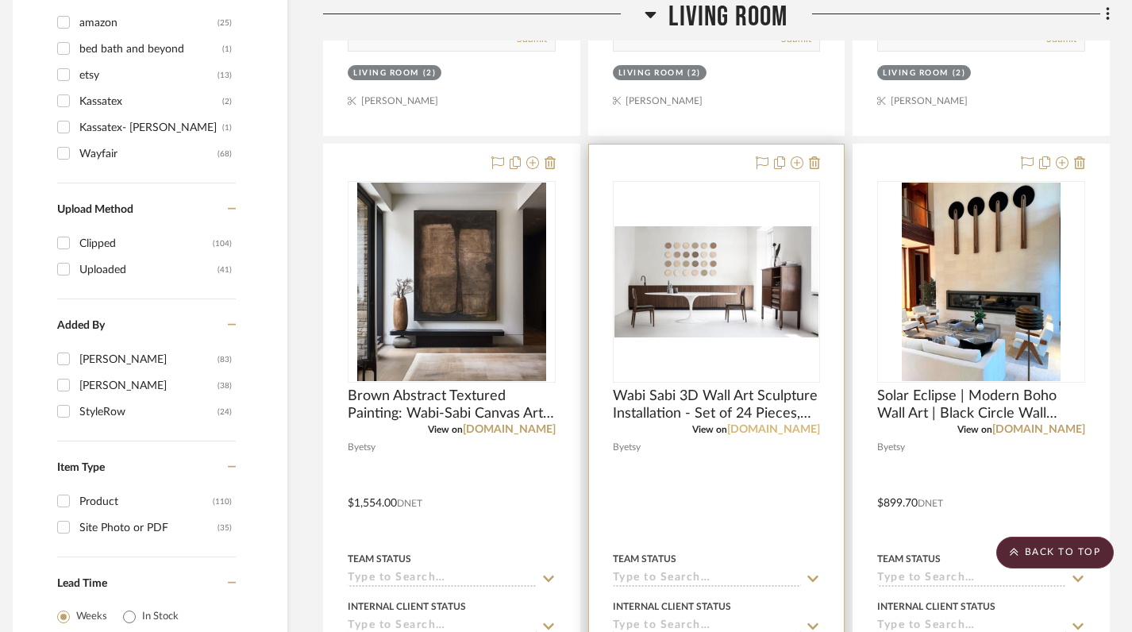
click at [795, 432] on link "[DOMAIN_NAME]" at bounding box center [773, 429] width 93 height 11
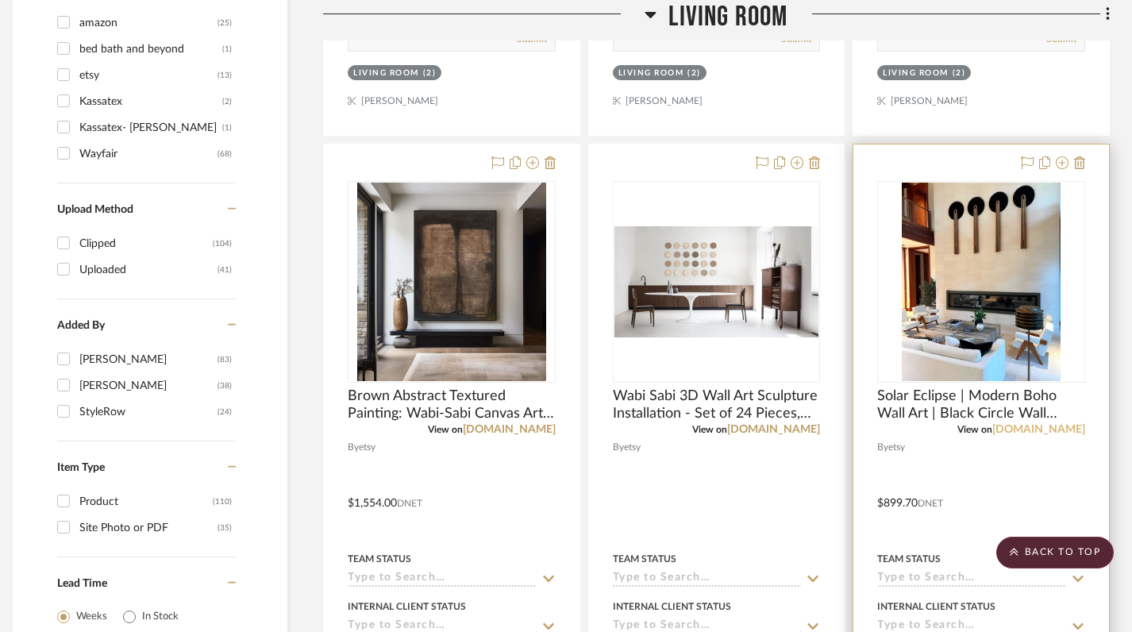
click at [1067, 425] on link "[DOMAIN_NAME]" at bounding box center [1038, 429] width 93 height 11
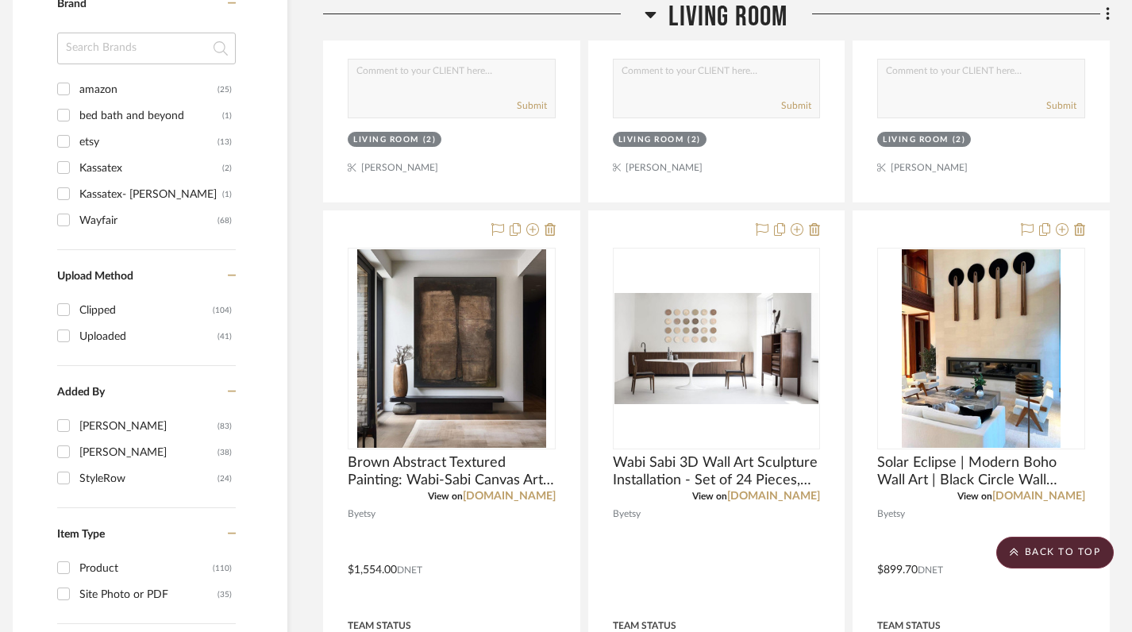
scroll to position [1479, 11]
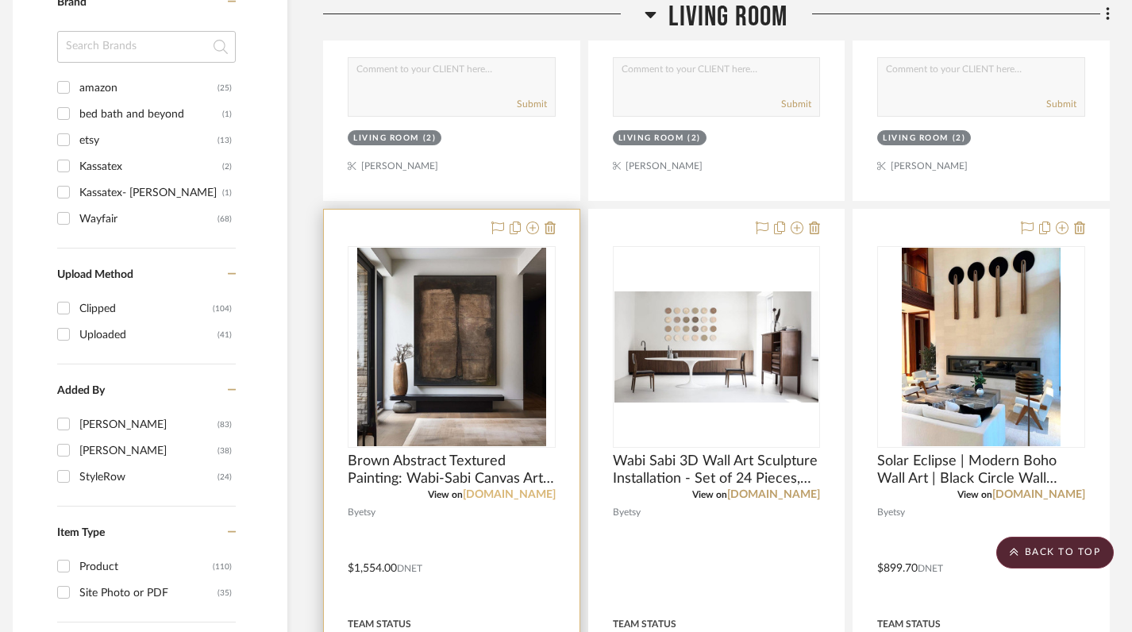
click at [529, 494] on link "[DOMAIN_NAME]" at bounding box center [509, 494] width 93 height 11
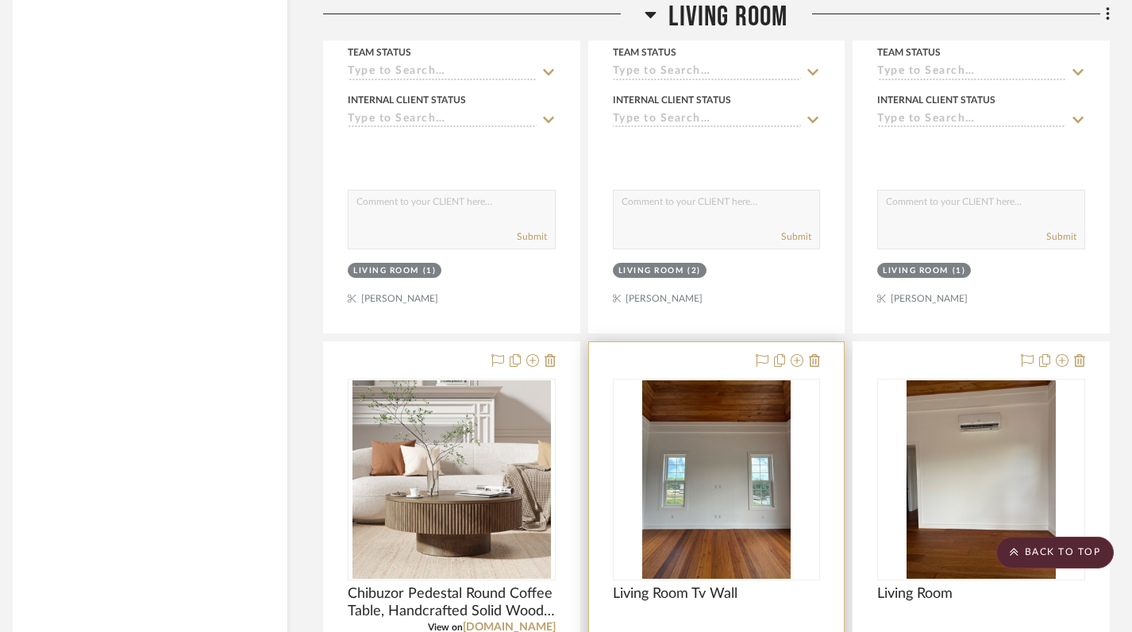
scroll to position [2722, 11]
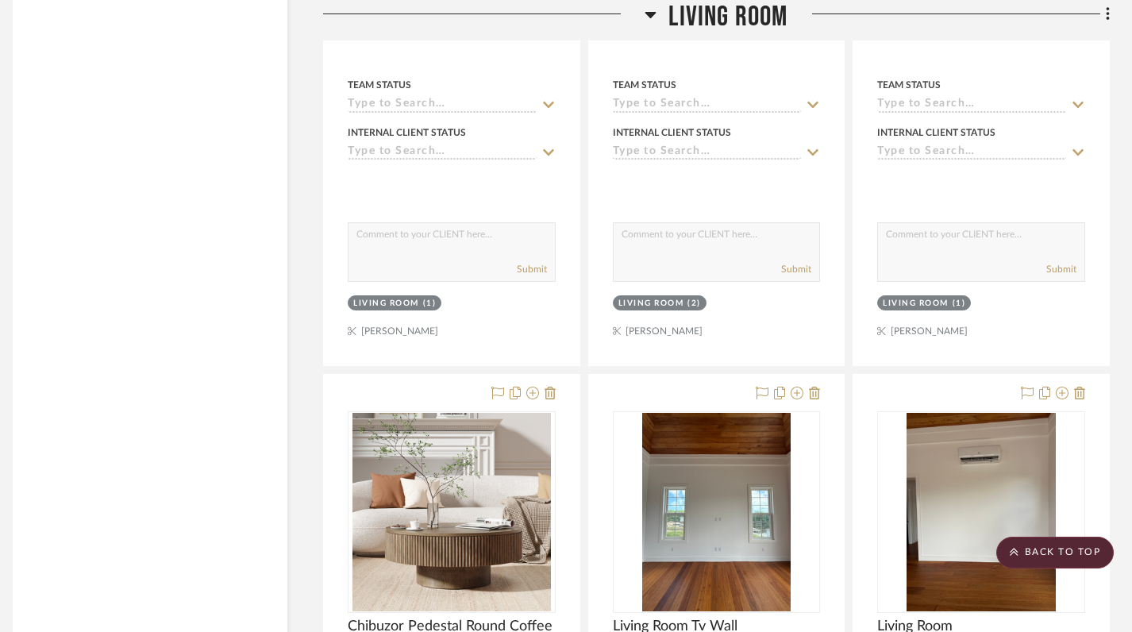
click at [648, 13] on icon at bounding box center [650, 15] width 11 height 6
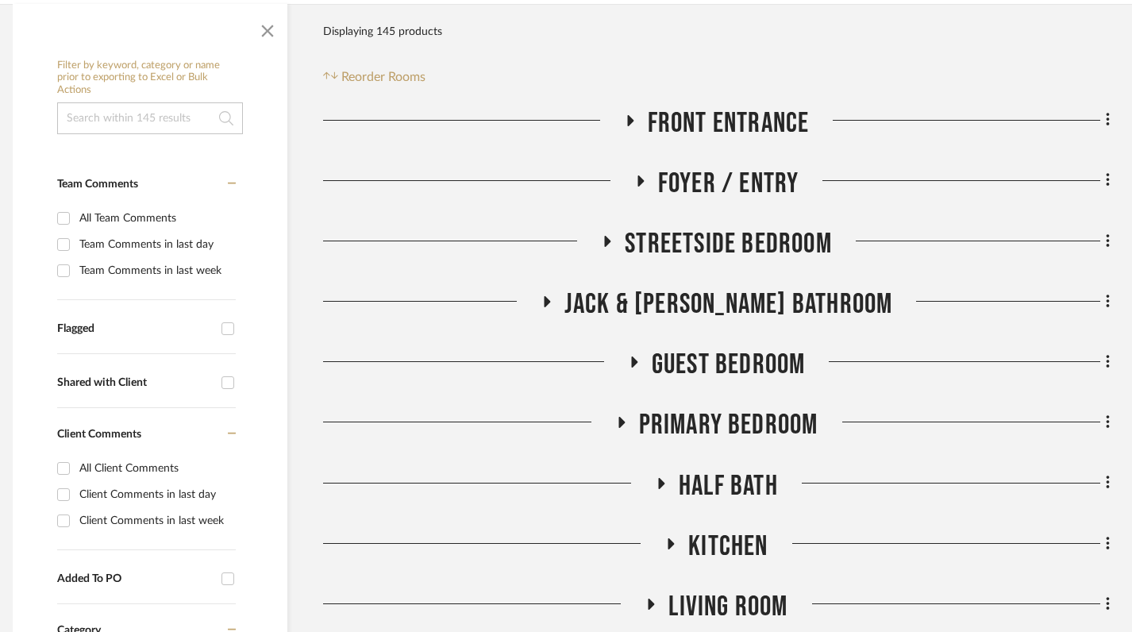
scroll to position [348, 11]
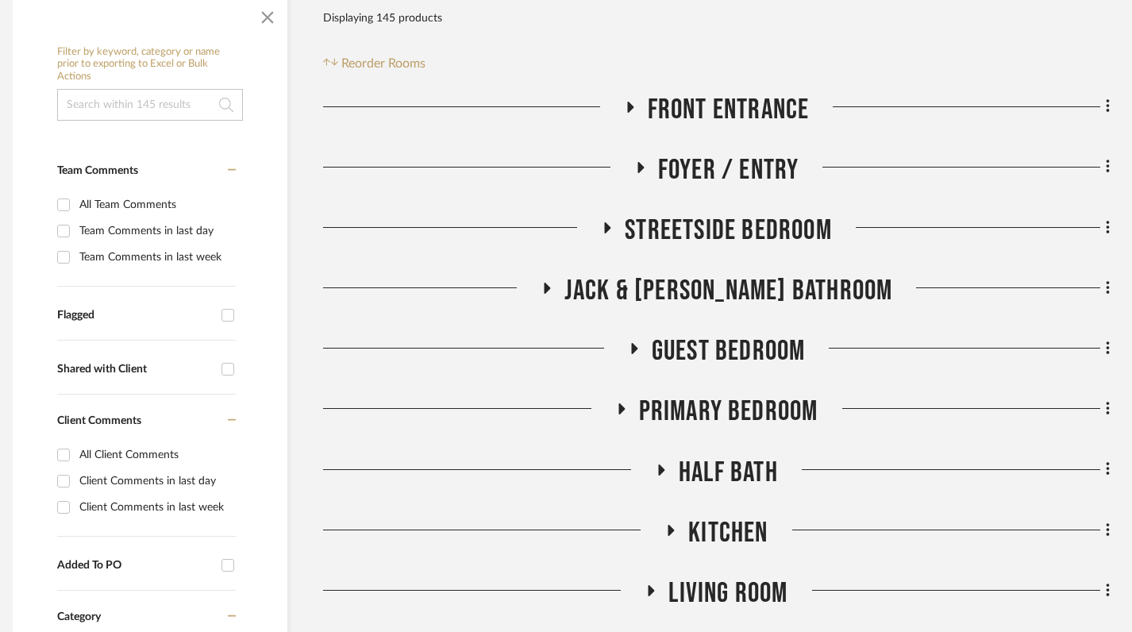
click at [667, 527] on icon at bounding box center [670, 530] width 19 height 12
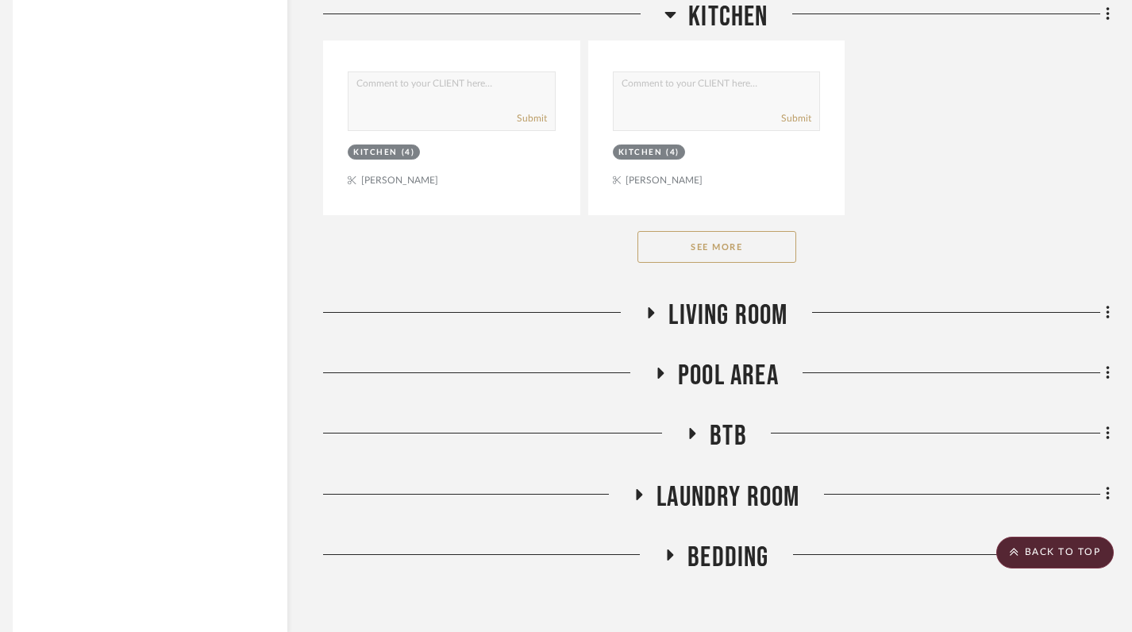
scroll to position [2819, 11]
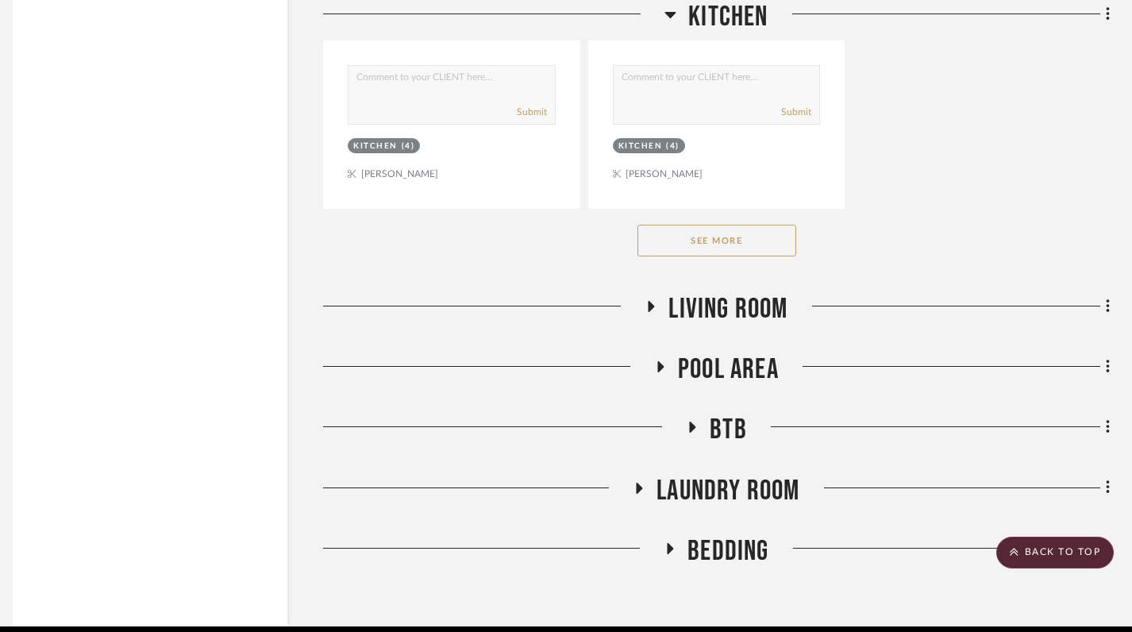
click at [717, 260] on div "See More" at bounding box center [716, 240] width 786 height 63
click at [698, 226] on button "See More" at bounding box center [716, 241] width 159 height 32
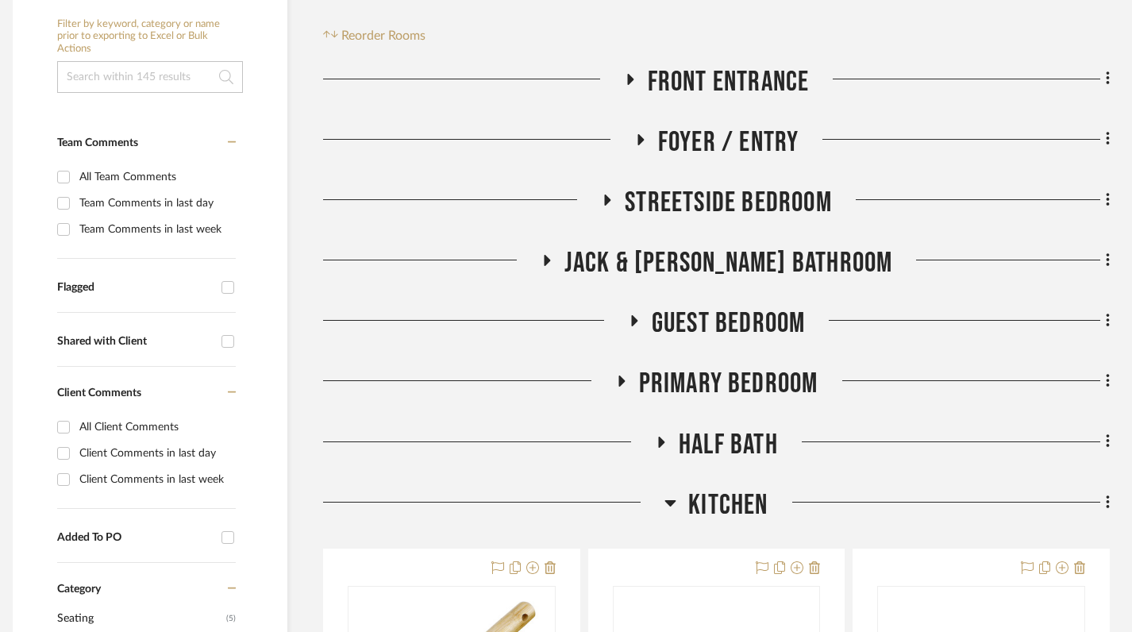
scroll to position [380, 11]
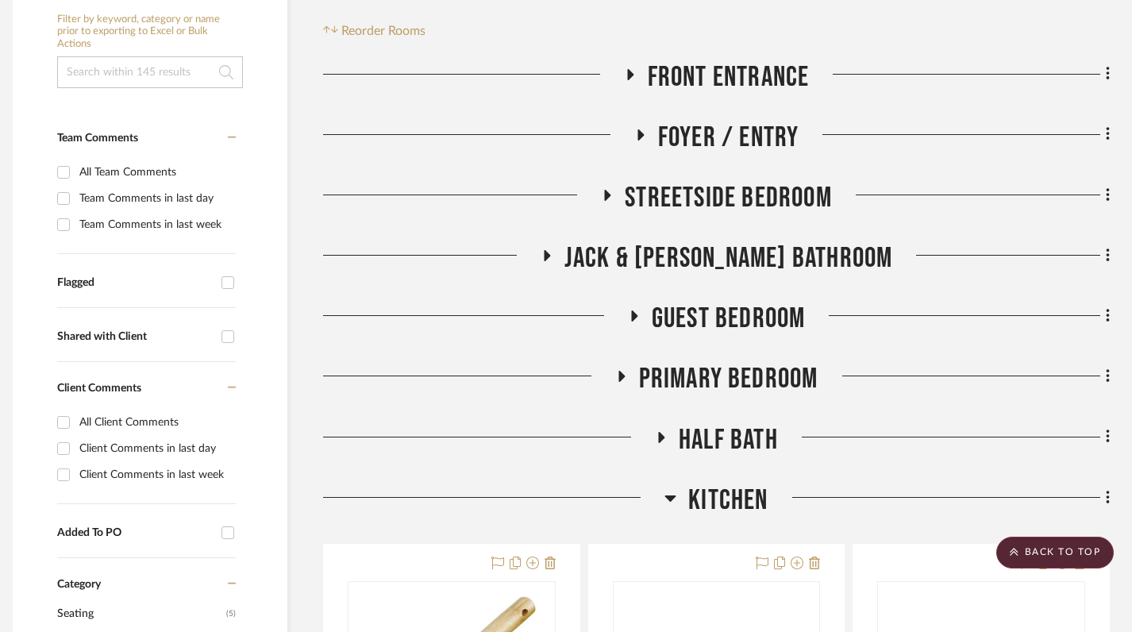
click at [610, 191] on icon at bounding box center [607, 195] width 19 height 12
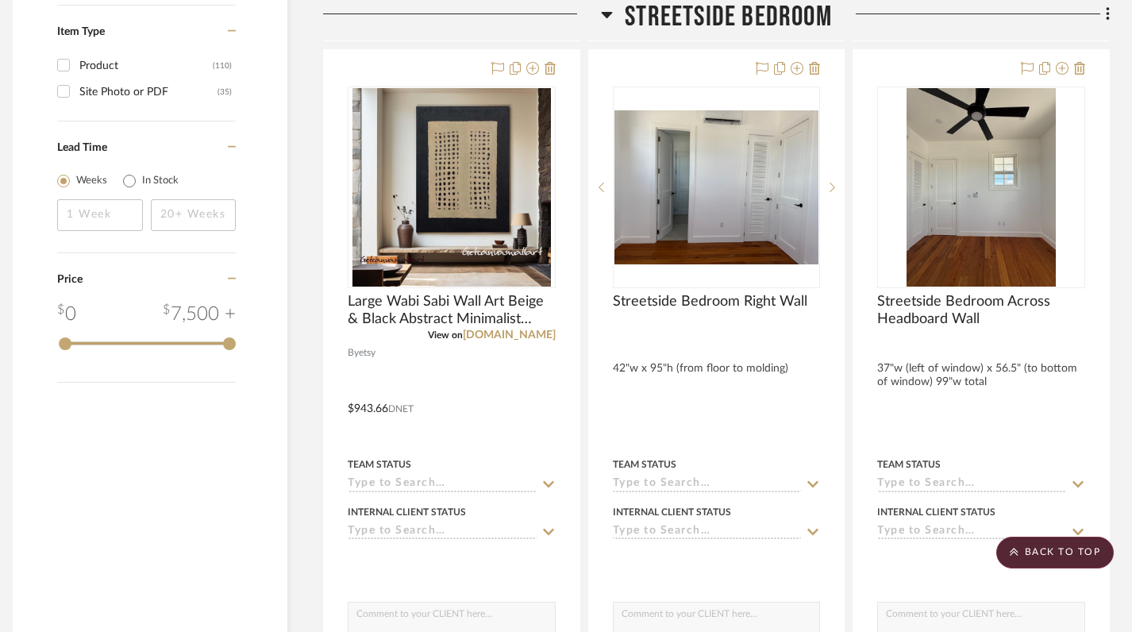
scroll to position [1979, 11]
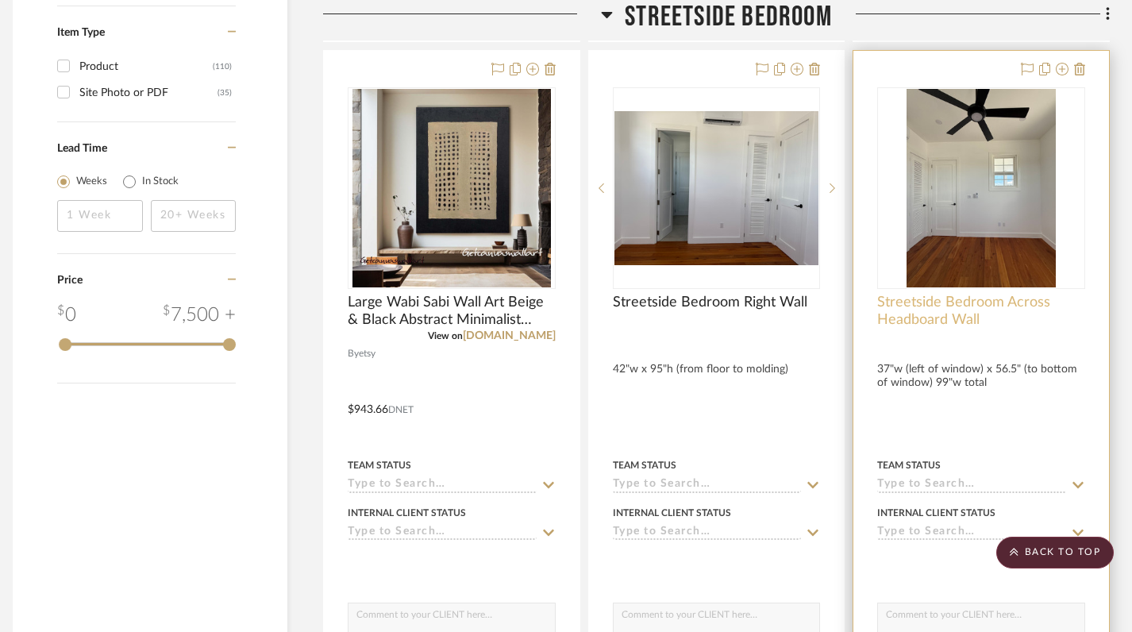
click at [964, 309] on span "Streetside Bedroom Across Headboard Wall" at bounding box center [981, 311] width 208 height 35
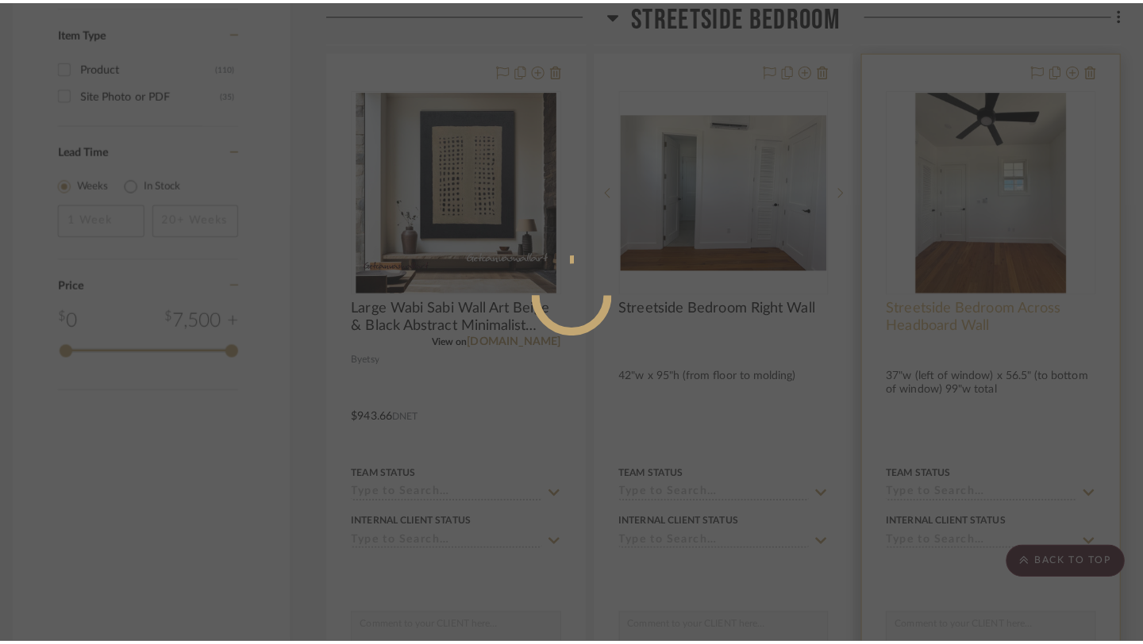
scroll to position [0, 0]
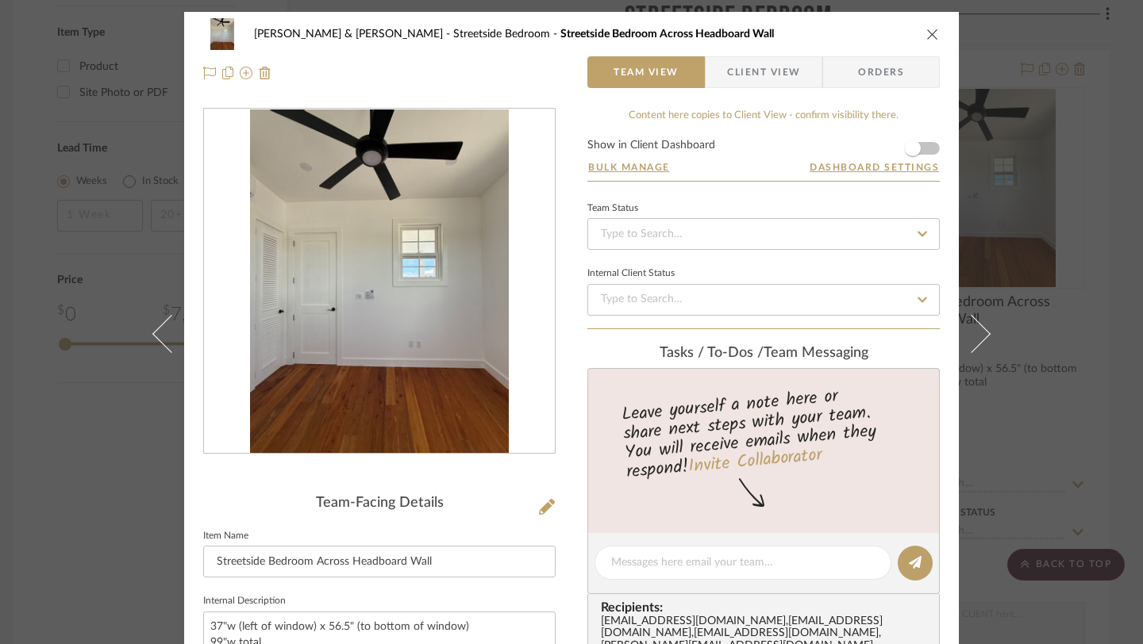
click at [928, 34] on icon "close" at bounding box center [932, 34] width 13 height 13
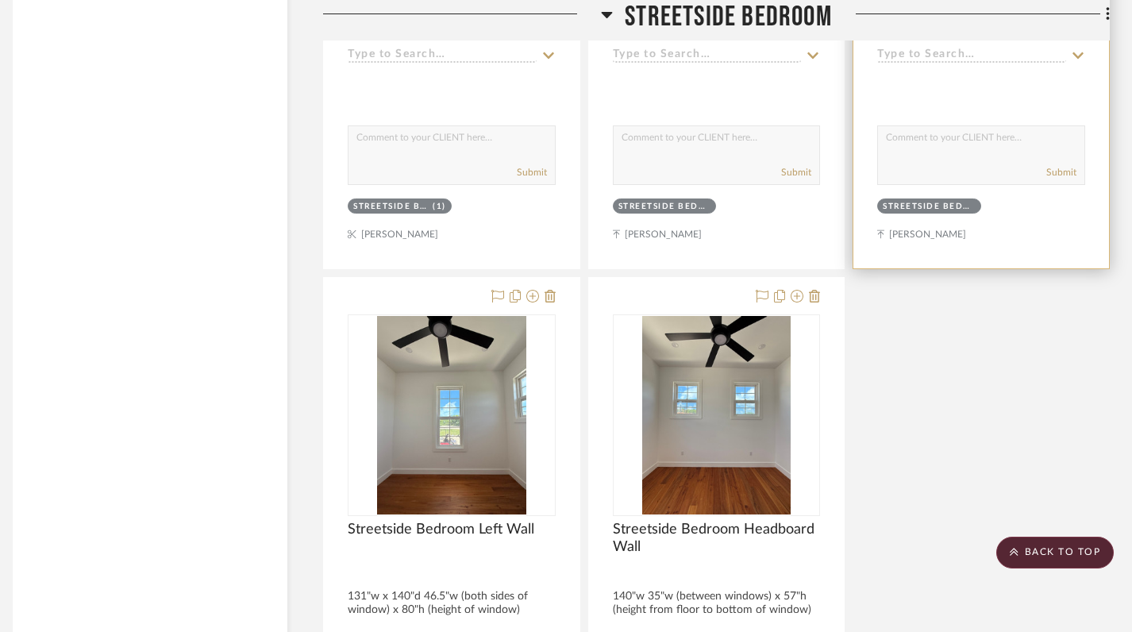
scroll to position [2458, 11]
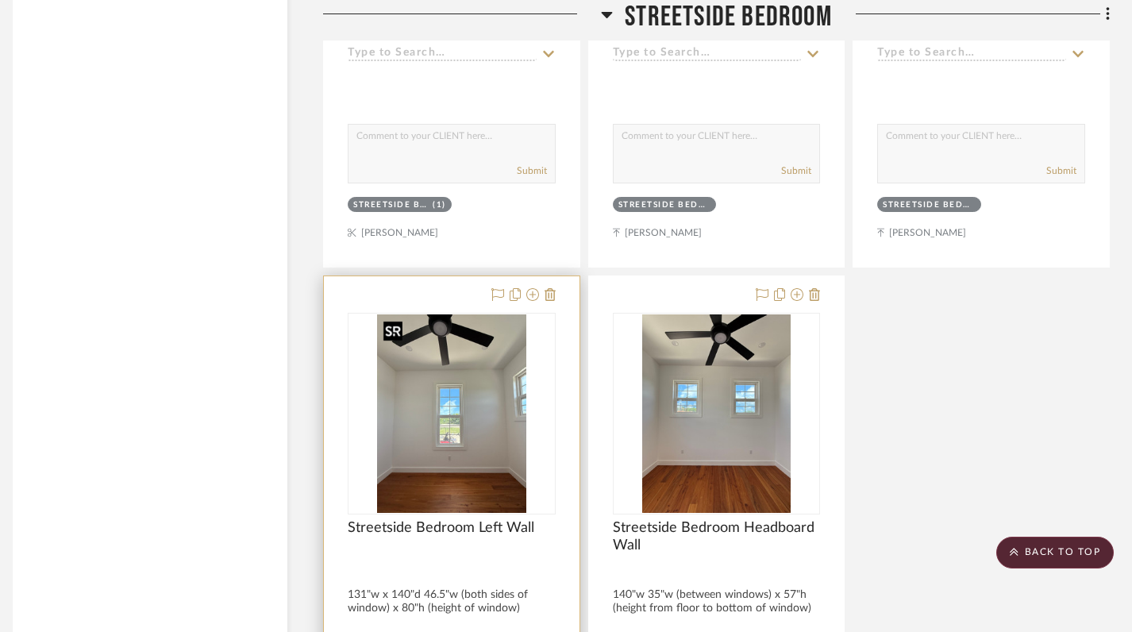
click at [446, 421] on img "0" at bounding box center [451, 413] width 149 height 198
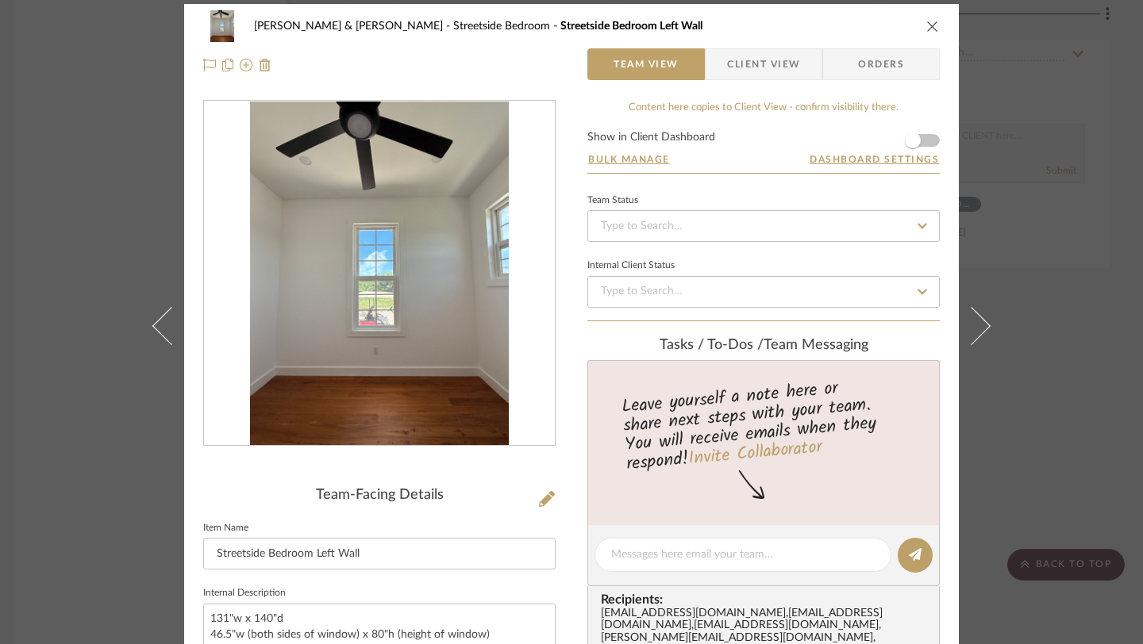
scroll to position [0, 0]
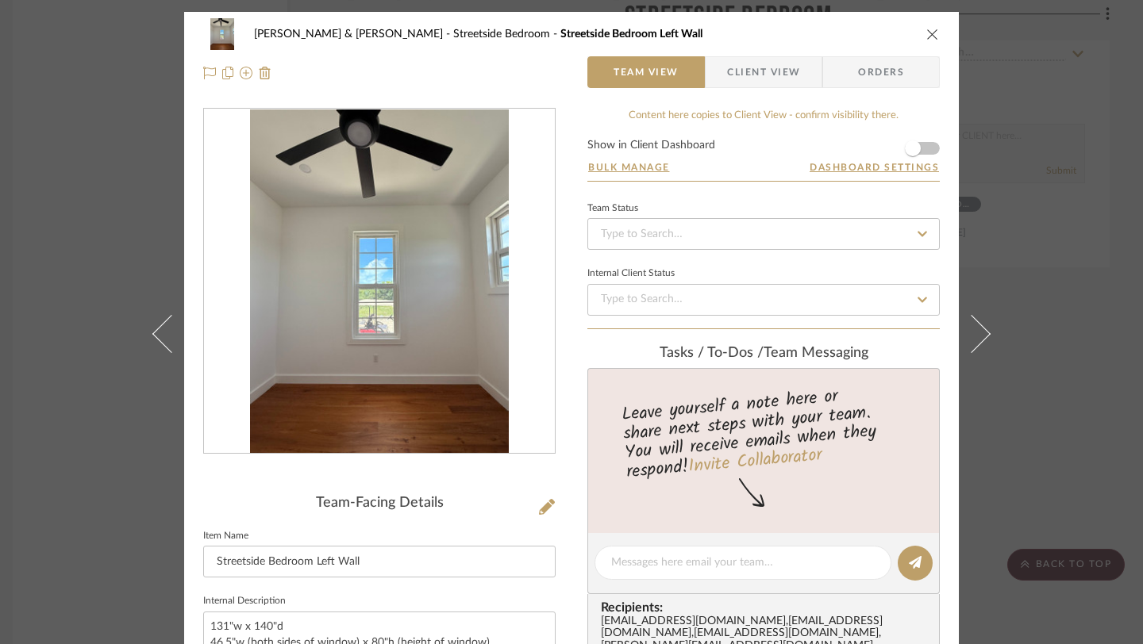
click at [926, 37] on icon "close" at bounding box center [932, 34] width 13 height 13
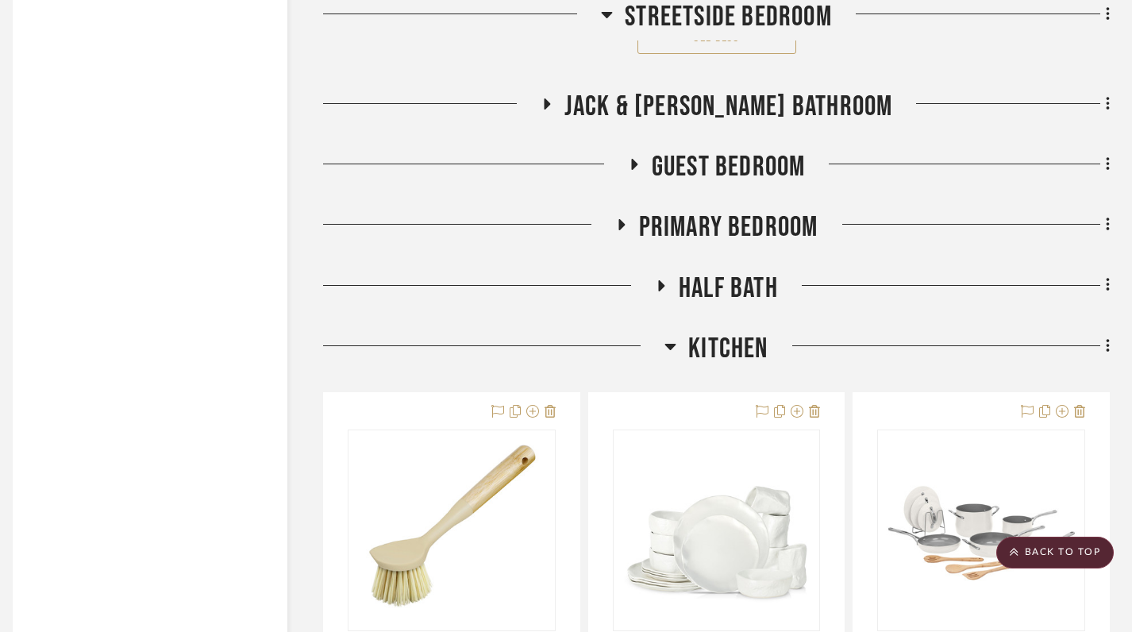
scroll to position [3431, 11]
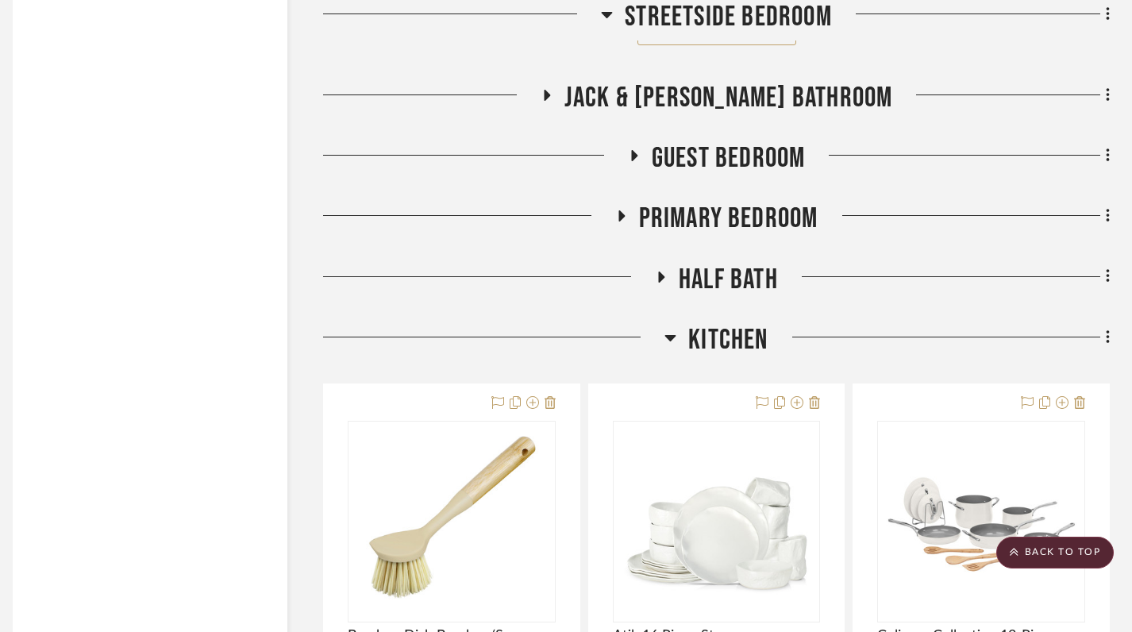
click at [640, 146] on h3 "Guest Bedroom" at bounding box center [717, 158] width 178 height 34
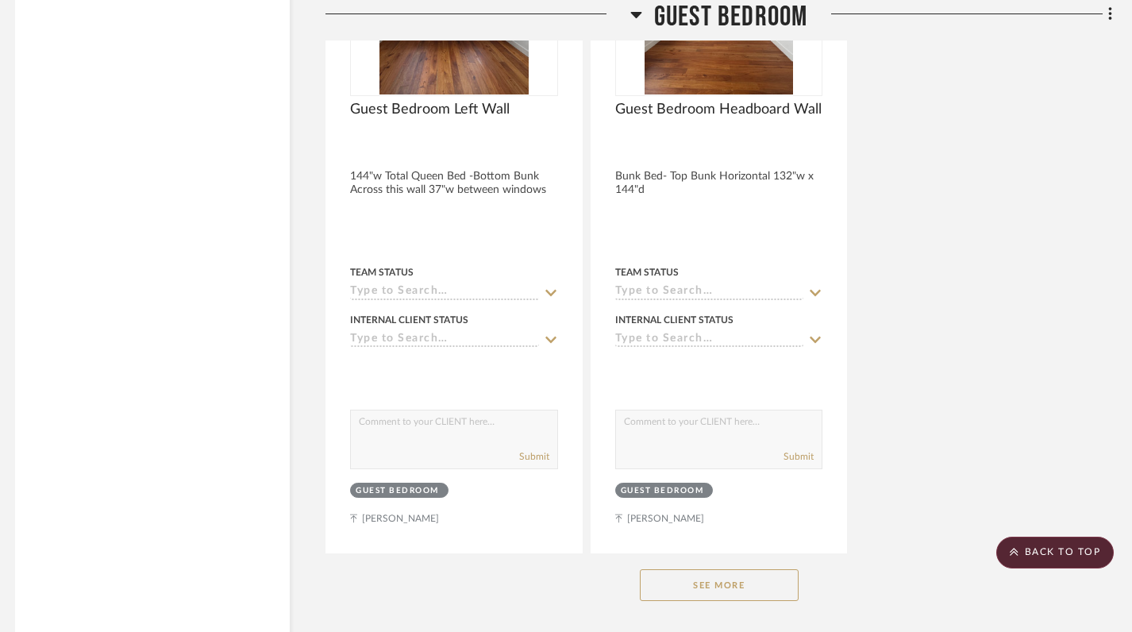
scroll to position [5189, 9]
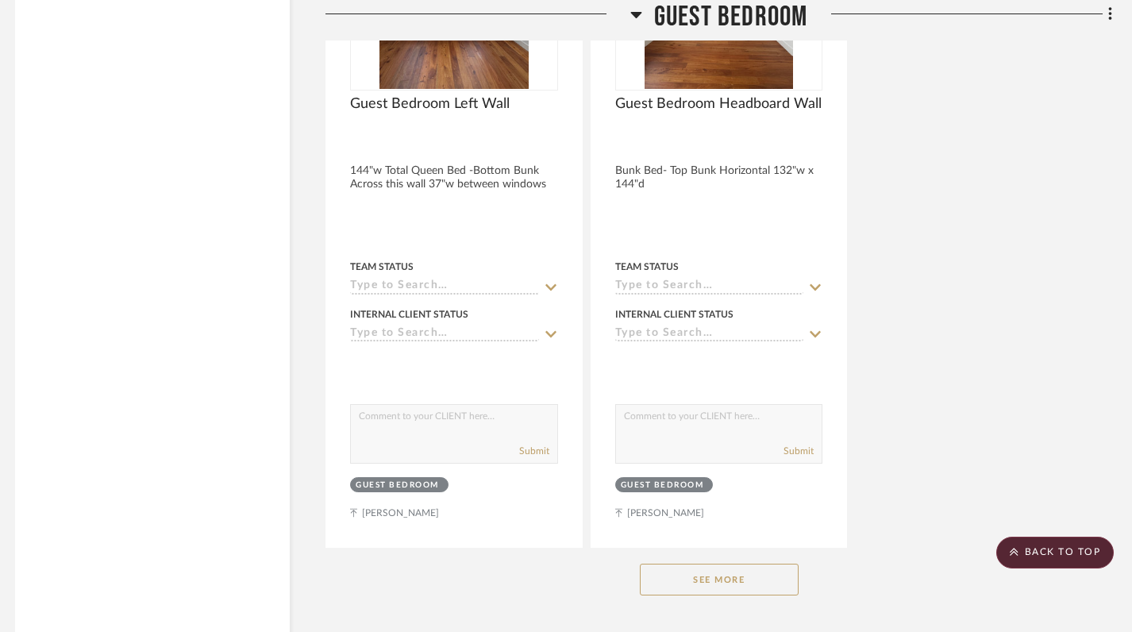
click at [710, 583] on button "See More" at bounding box center [719, 579] width 159 height 32
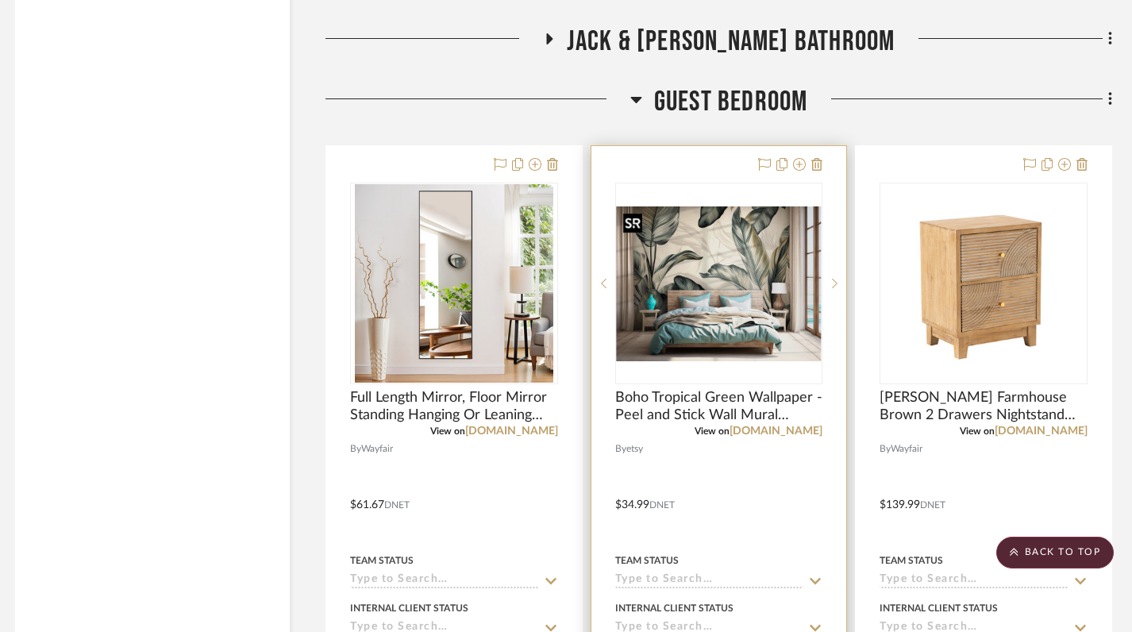
scroll to position [3439, 9]
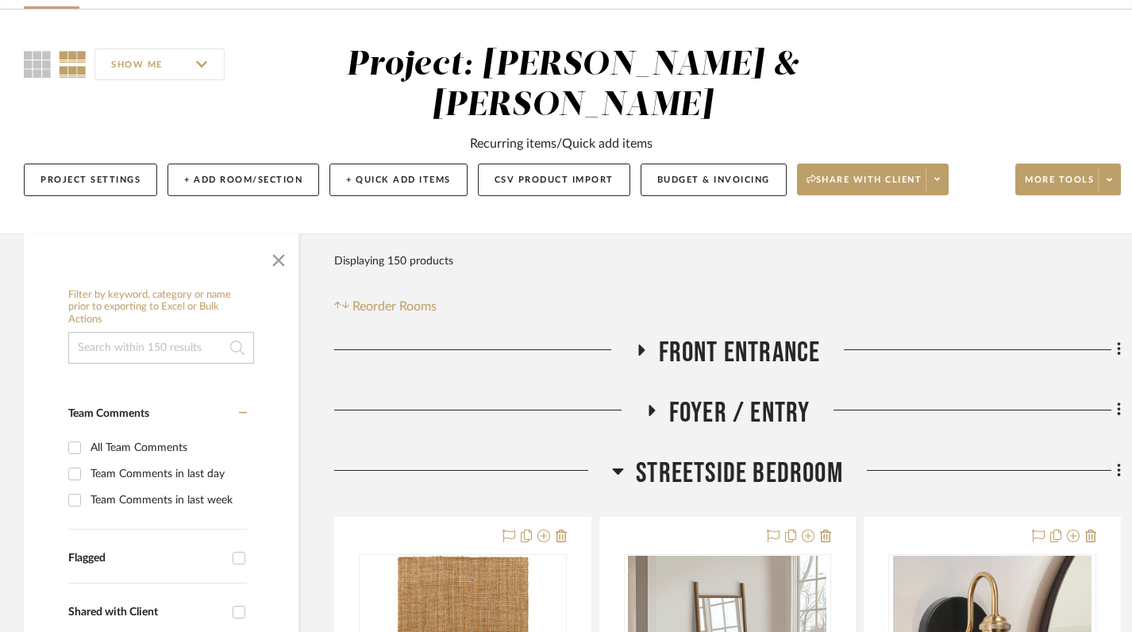
scroll to position [427, 0]
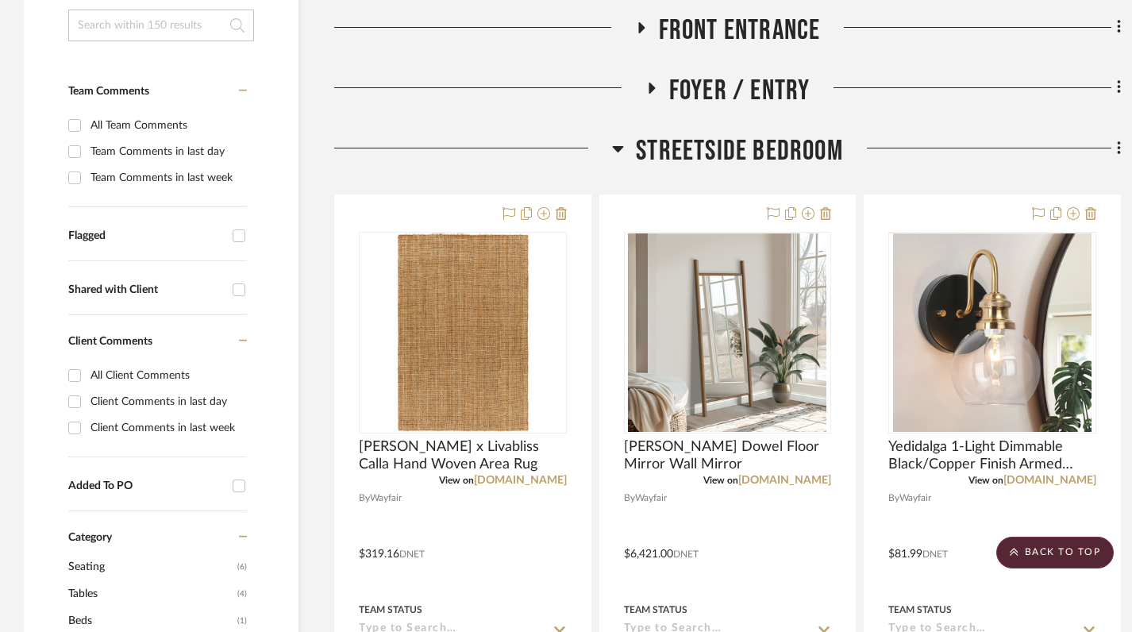
click at [613, 142] on icon at bounding box center [618, 148] width 12 height 19
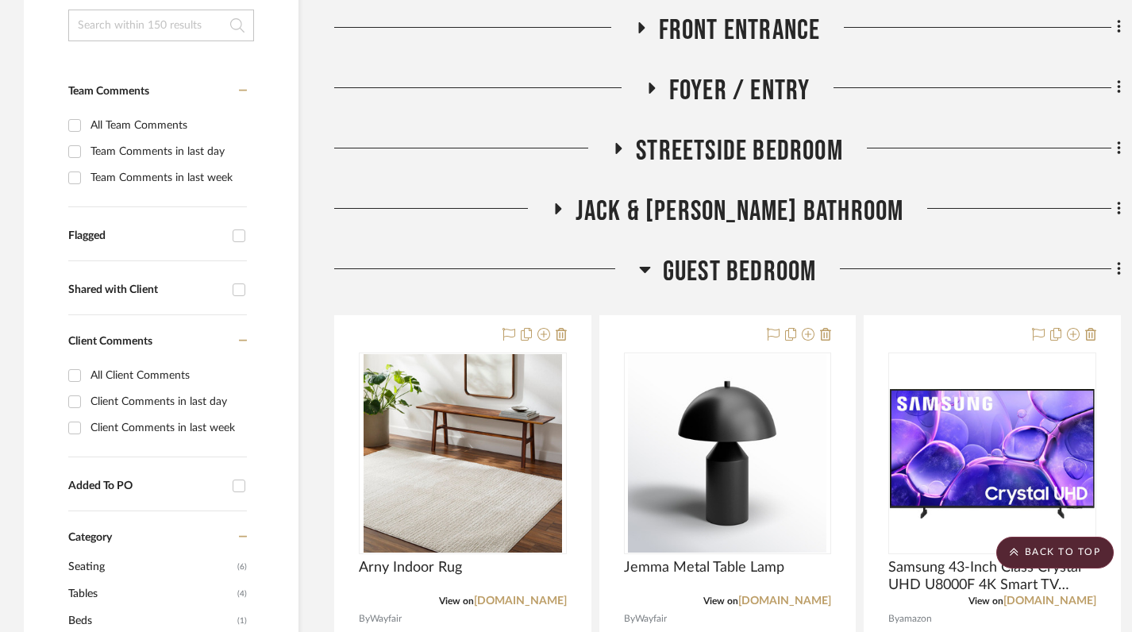
click at [640, 271] on icon at bounding box center [645, 269] width 12 height 19
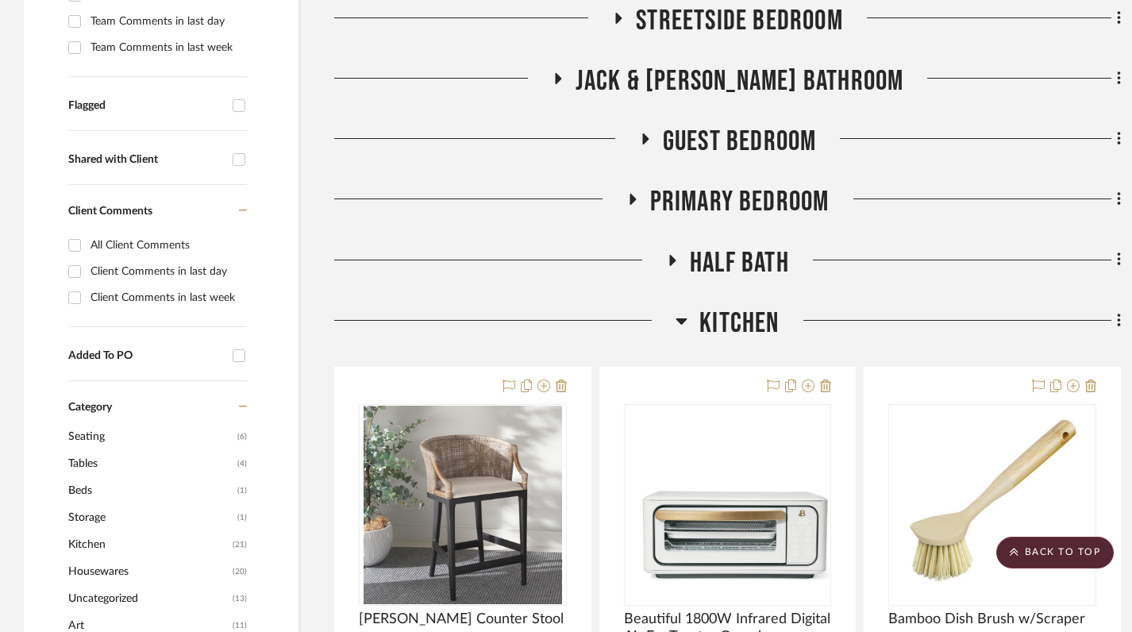
scroll to position [560, 0]
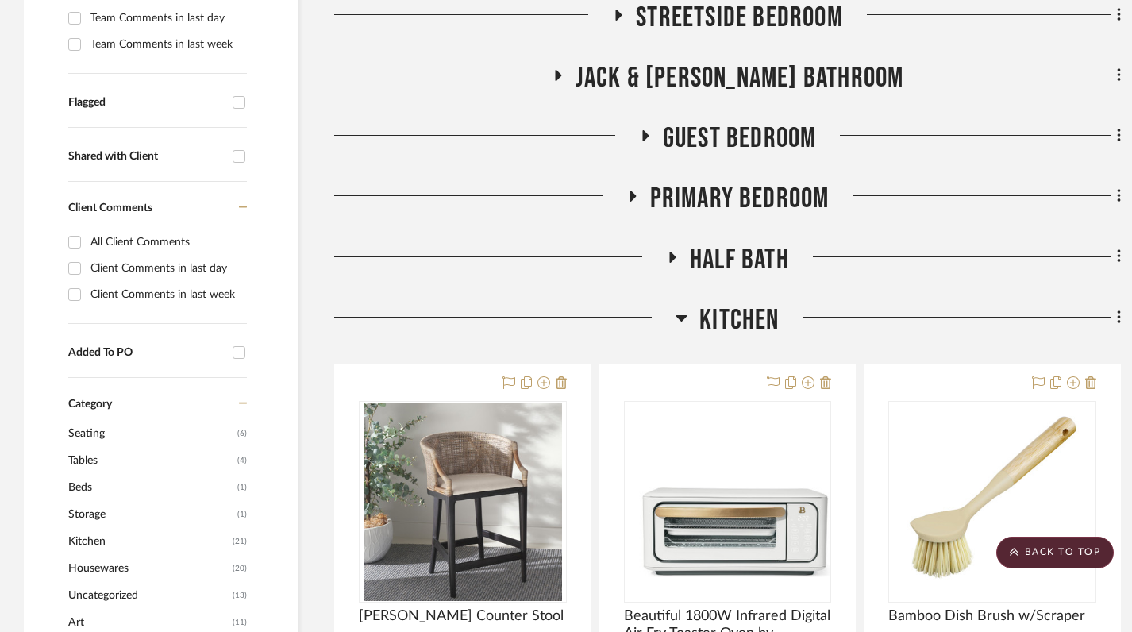
click at [683, 322] on icon at bounding box center [681, 317] width 12 height 19
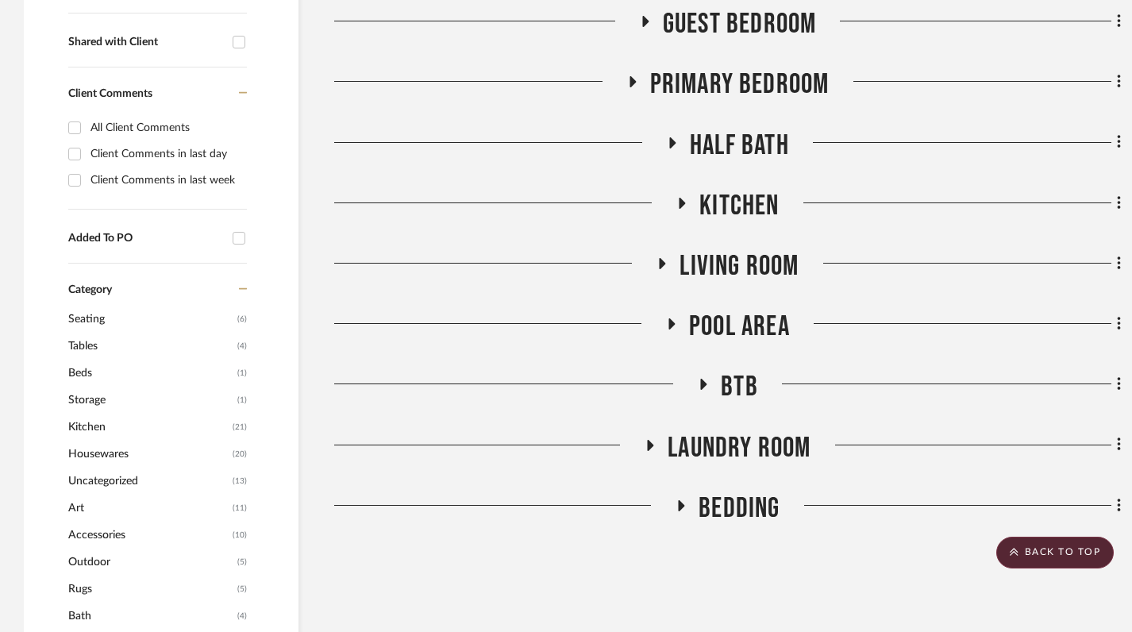
scroll to position [750, 0]
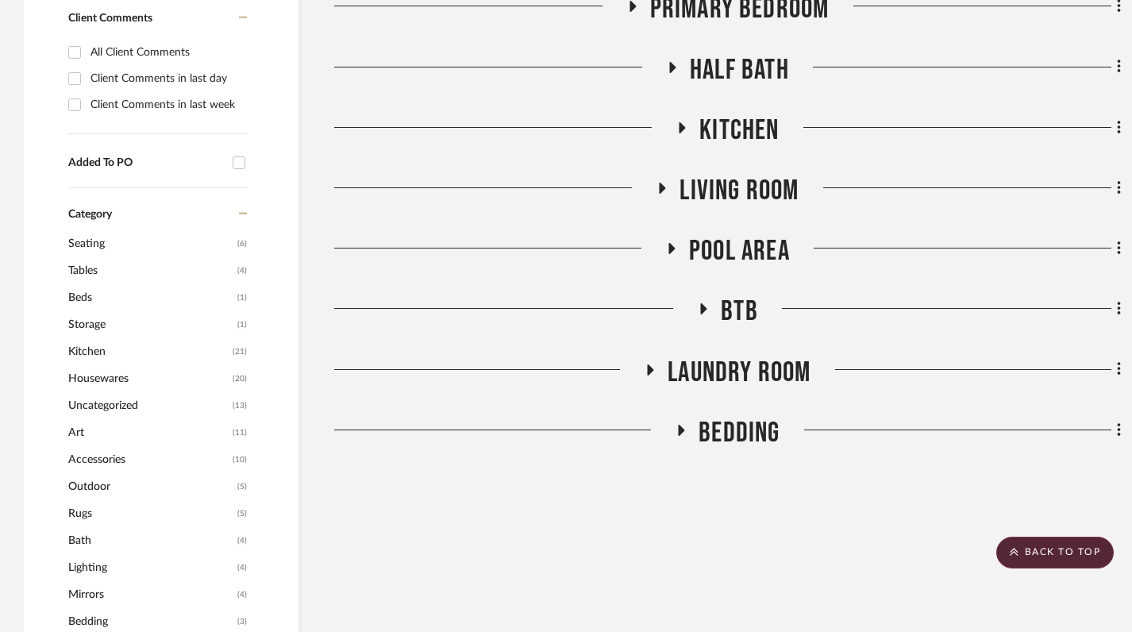
click at [660, 185] on icon at bounding box center [662, 188] width 6 height 11
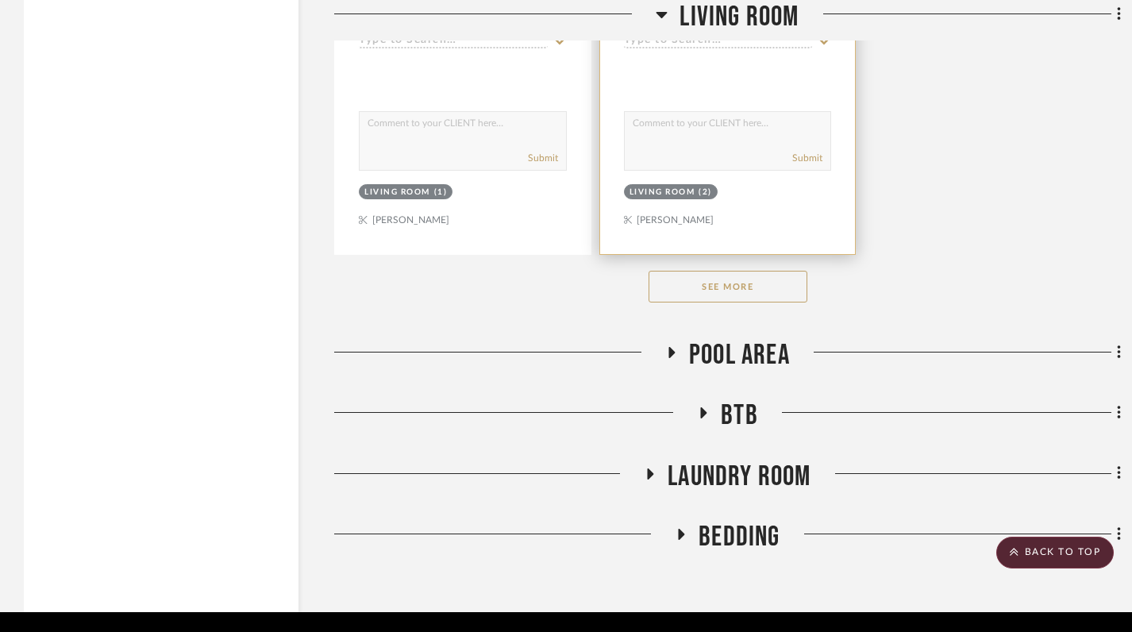
scroll to position [2835, 0]
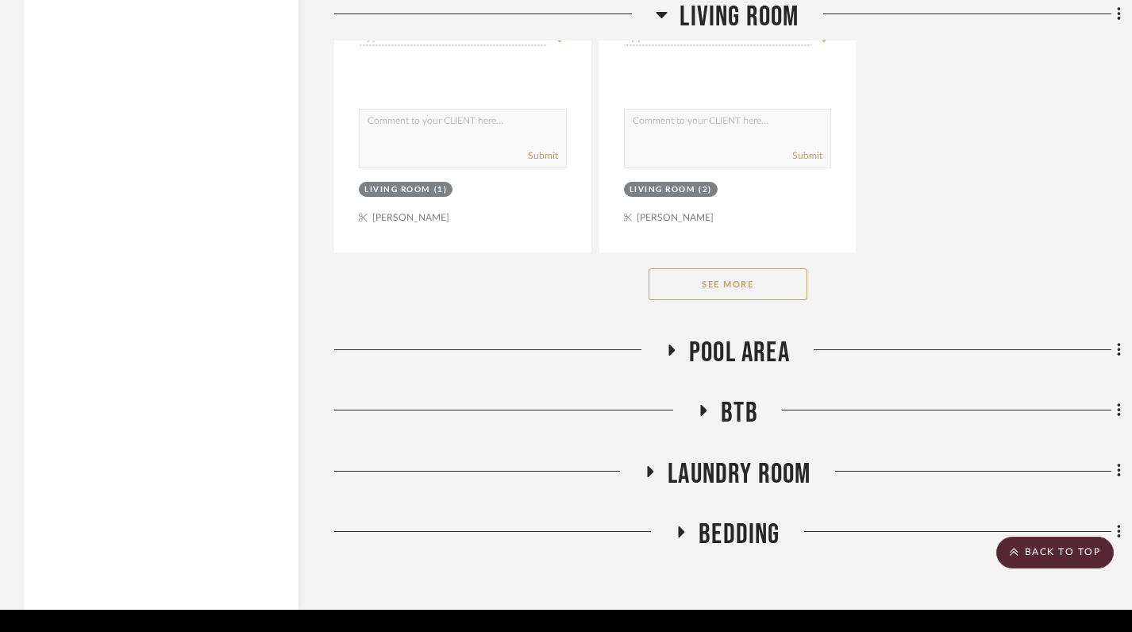
click at [729, 294] on button "See More" at bounding box center [727, 284] width 159 height 32
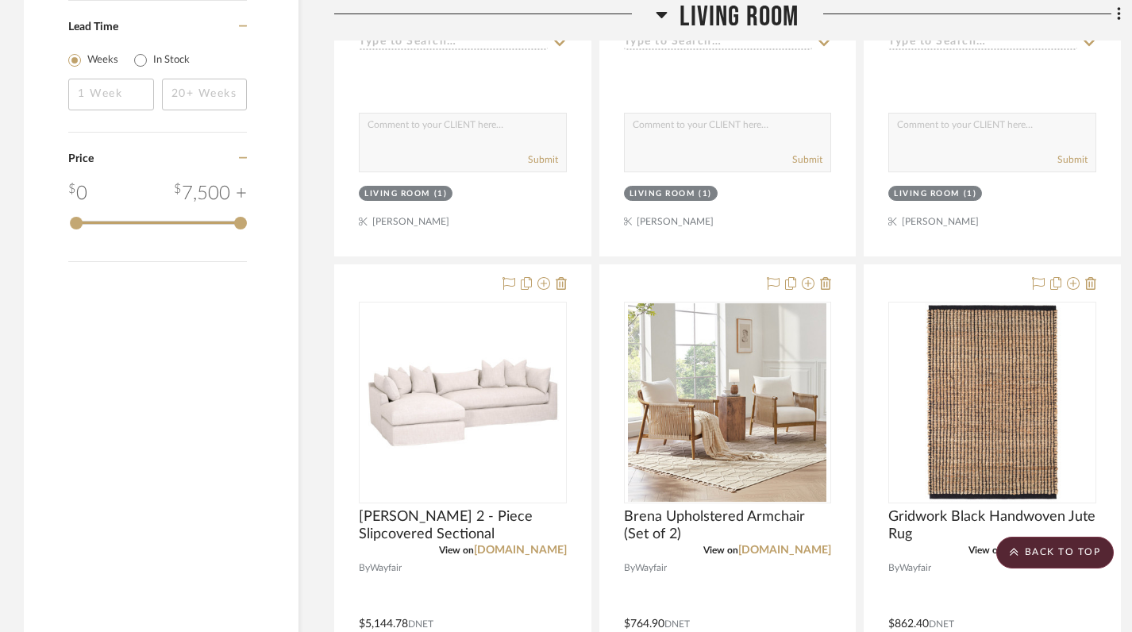
scroll to position [2238, 0]
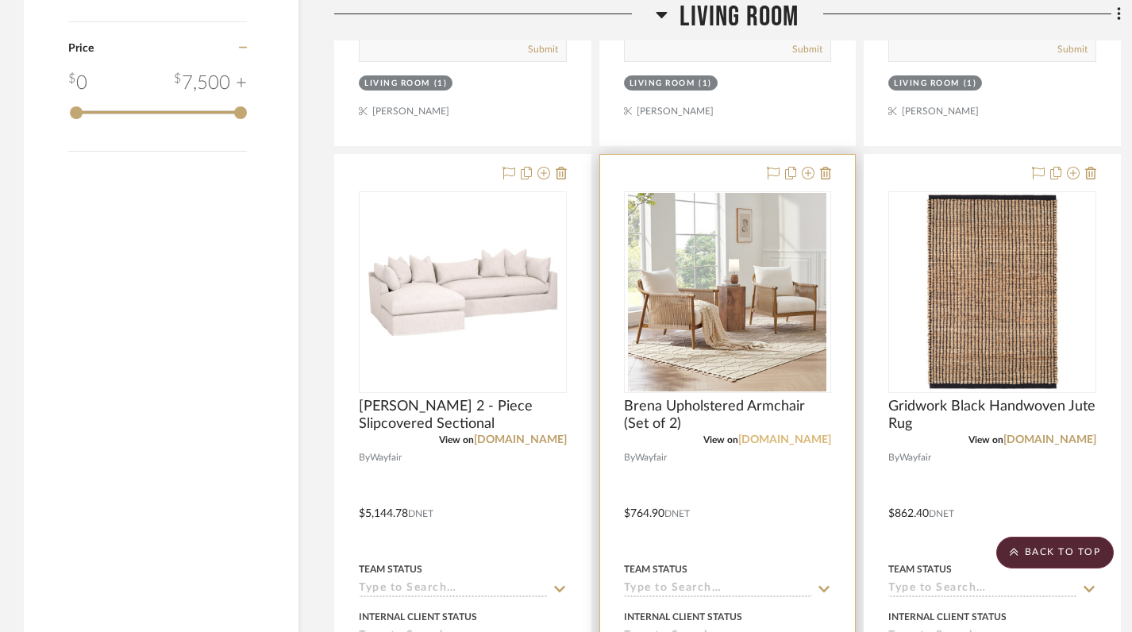
click at [800, 440] on link "[DOMAIN_NAME]" at bounding box center [784, 439] width 93 height 11
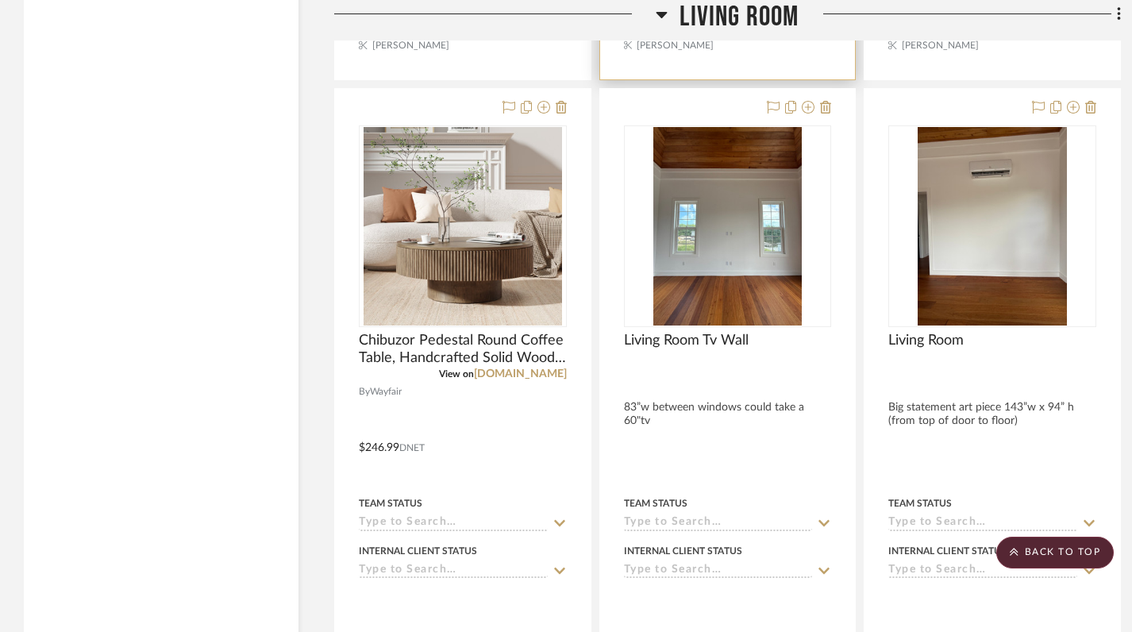
scroll to position [3042, 0]
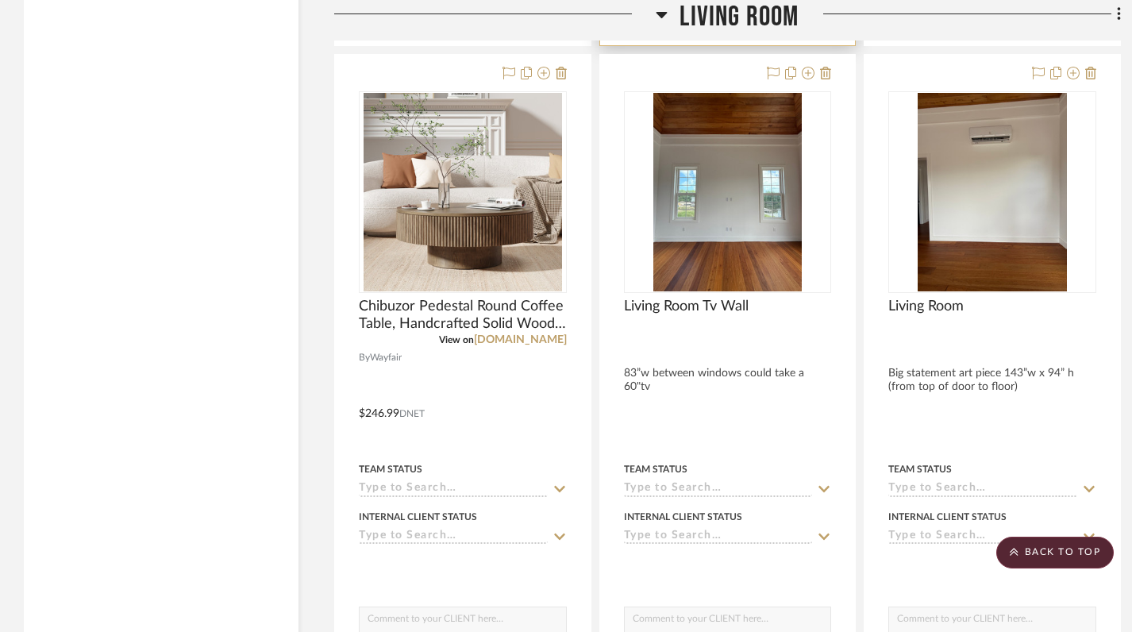
click at [817, 506] on div at bounding box center [728, 402] width 256 height 694
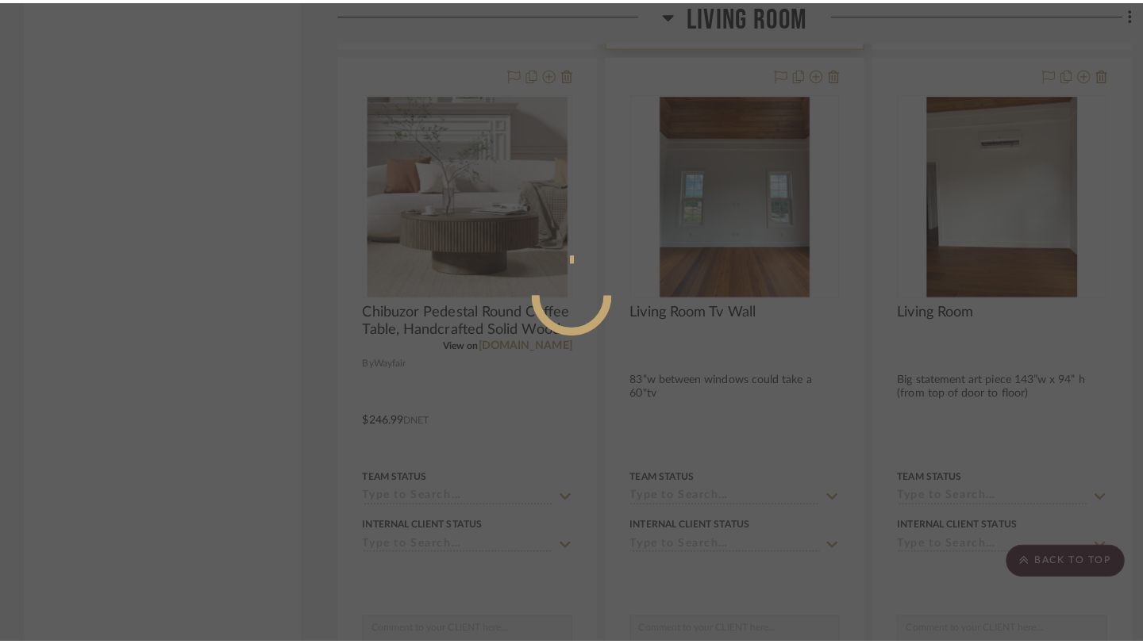
scroll to position [0, 0]
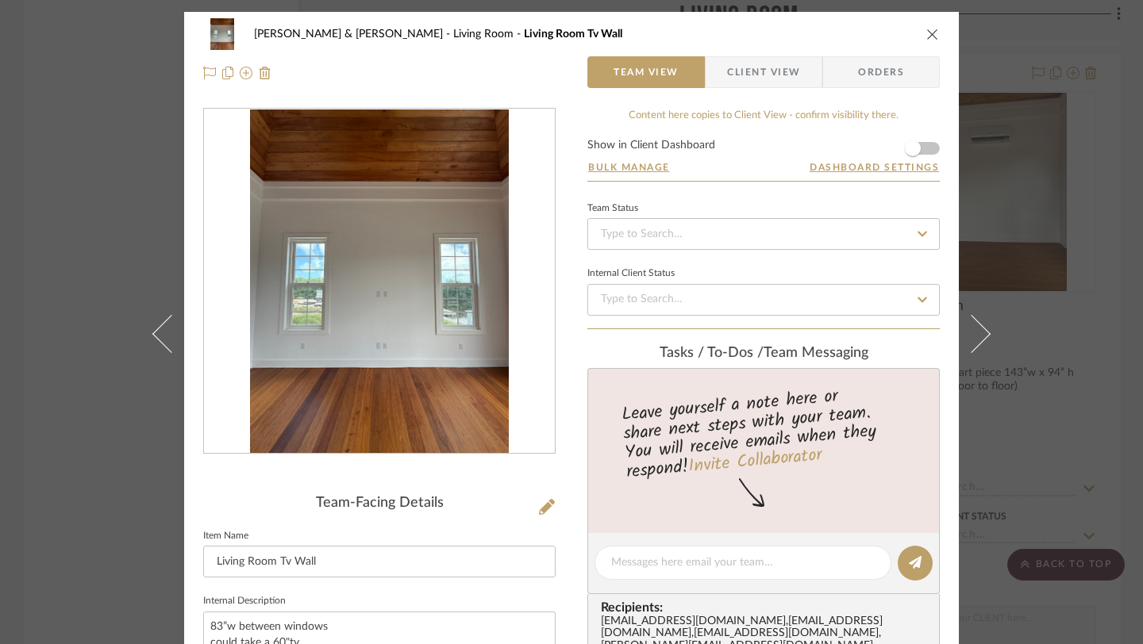
click at [926, 39] on icon "close" at bounding box center [932, 34] width 13 height 13
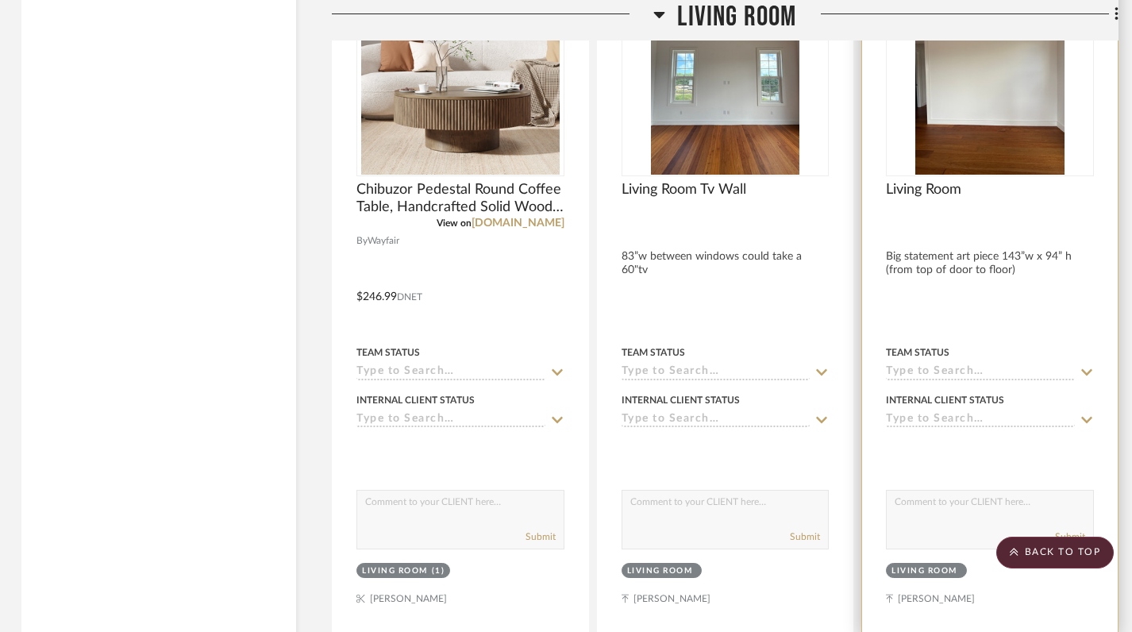
scroll to position [3055, 2]
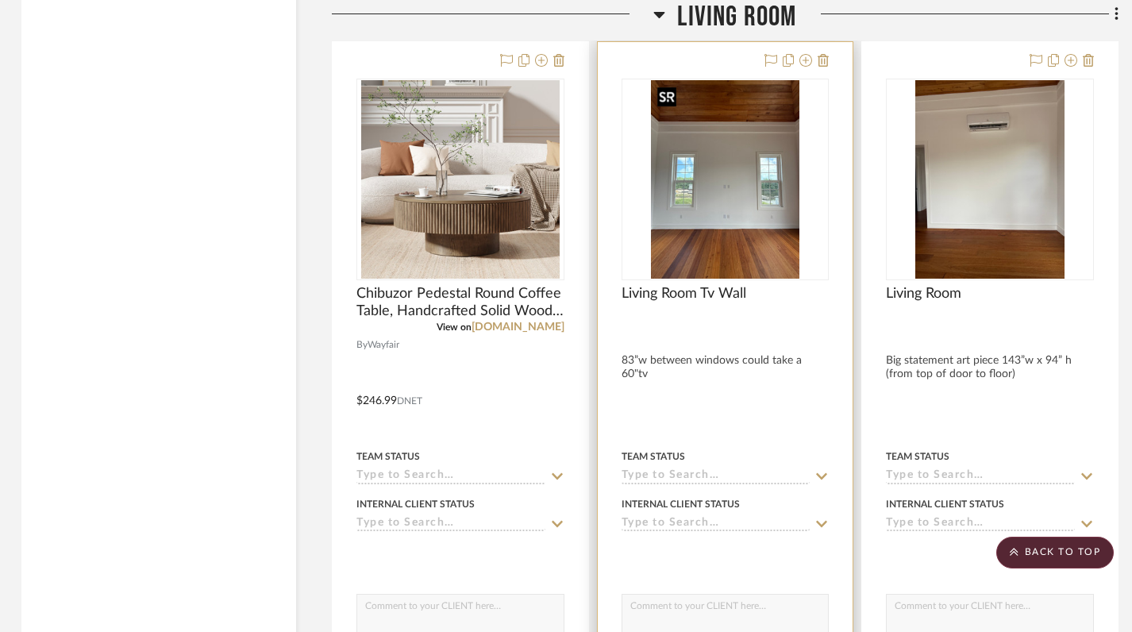
click at [731, 211] on img "0" at bounding box center [725, 179] width 149 height 198
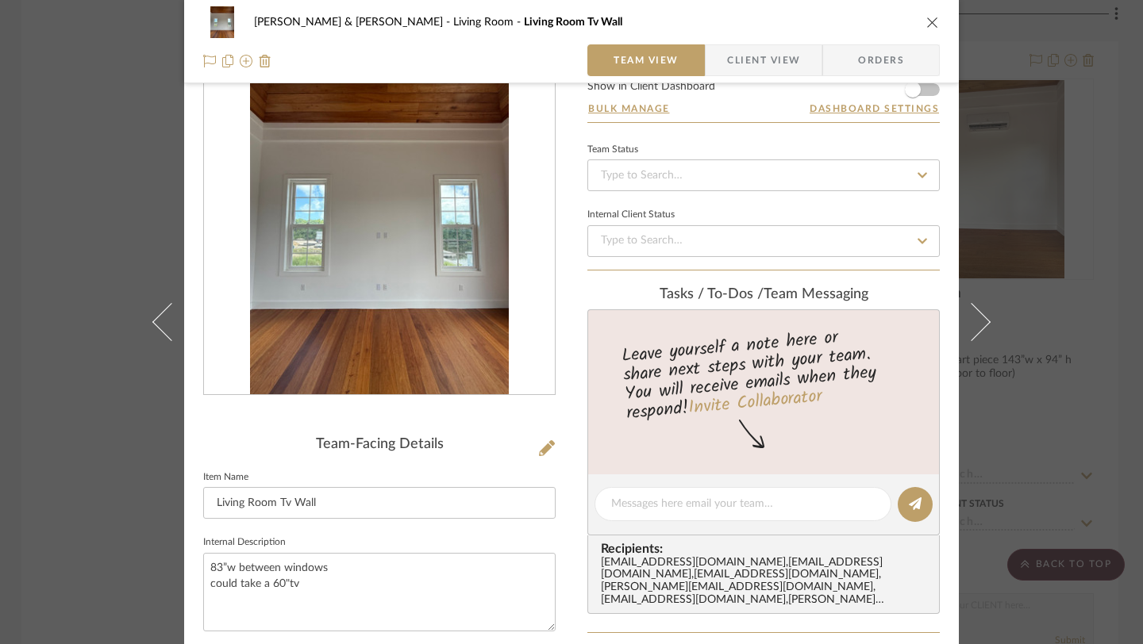
scroll to position [57, 0]
click at [926, 19] on icon "close" at bounding box center [932, 22] width 13 height 13
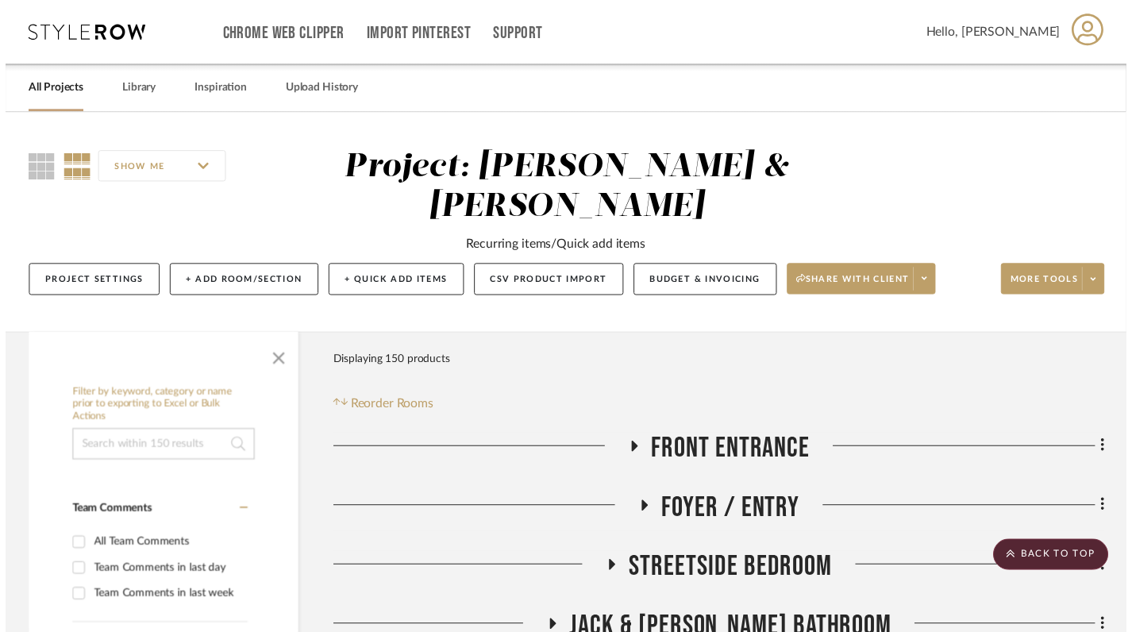
scroll to position [3055, 2]
